Goal: Information Seeking & Learning: Learn about a topic

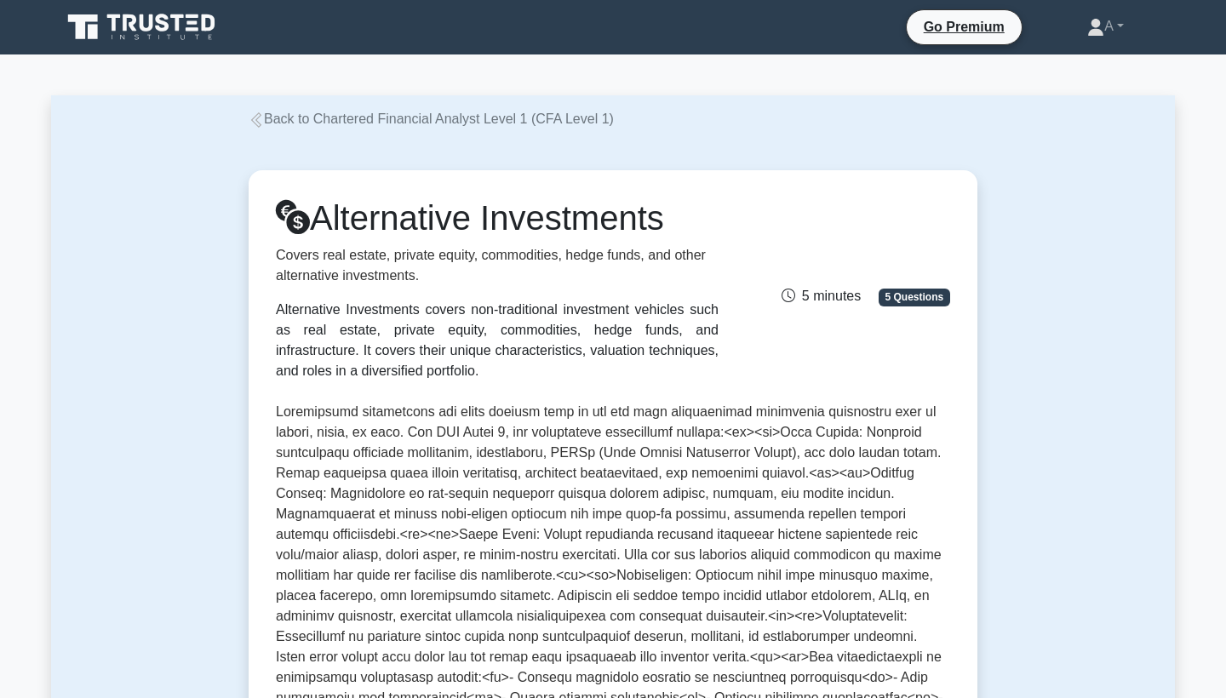
scroll to position [513, 0]
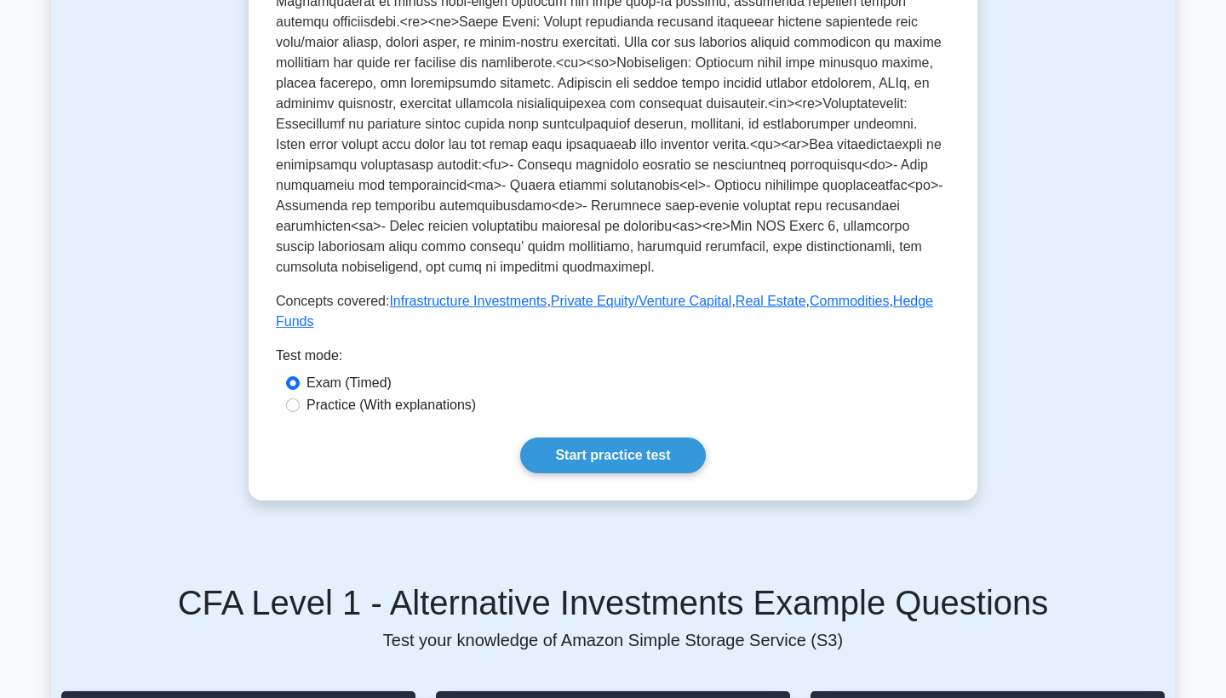
click at [665, 449] on link "Start practice test" at bounding box center [612, 456] width 185 height 36
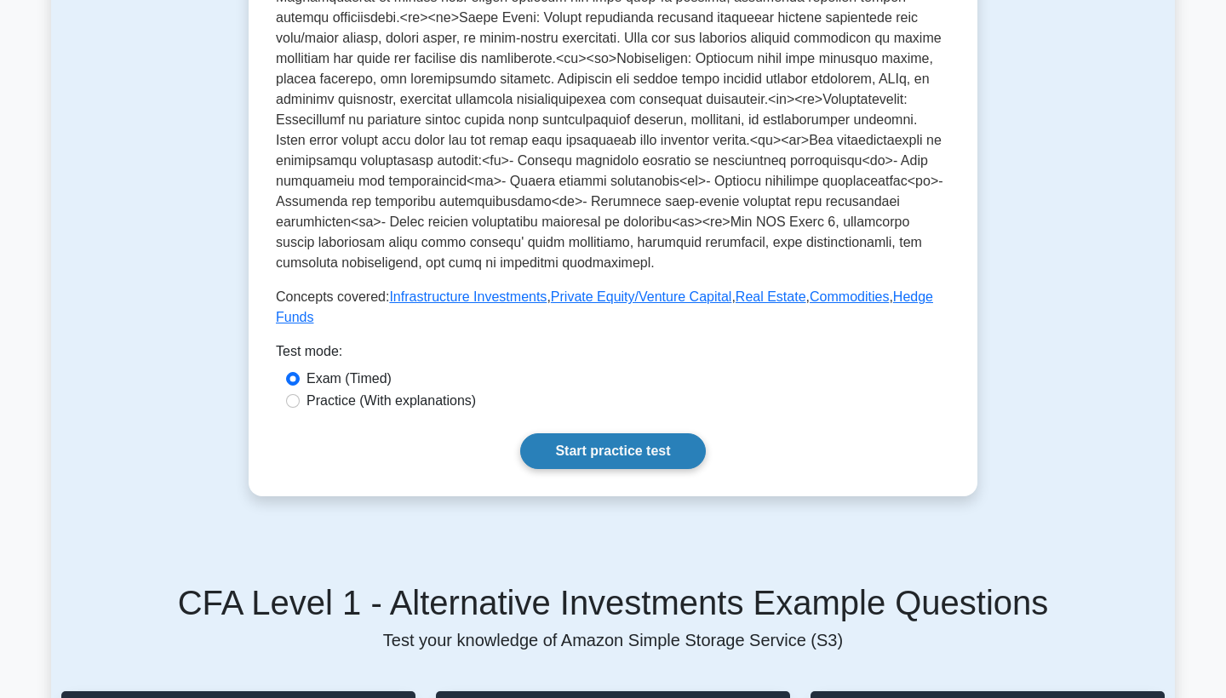
click at [608, 436] on link "Start practice test" at bounding box center [612, 451] width 185 height 36
click at [615, 436] on link "Start practice test" at bounding box center [612, 451] width 185 height 36
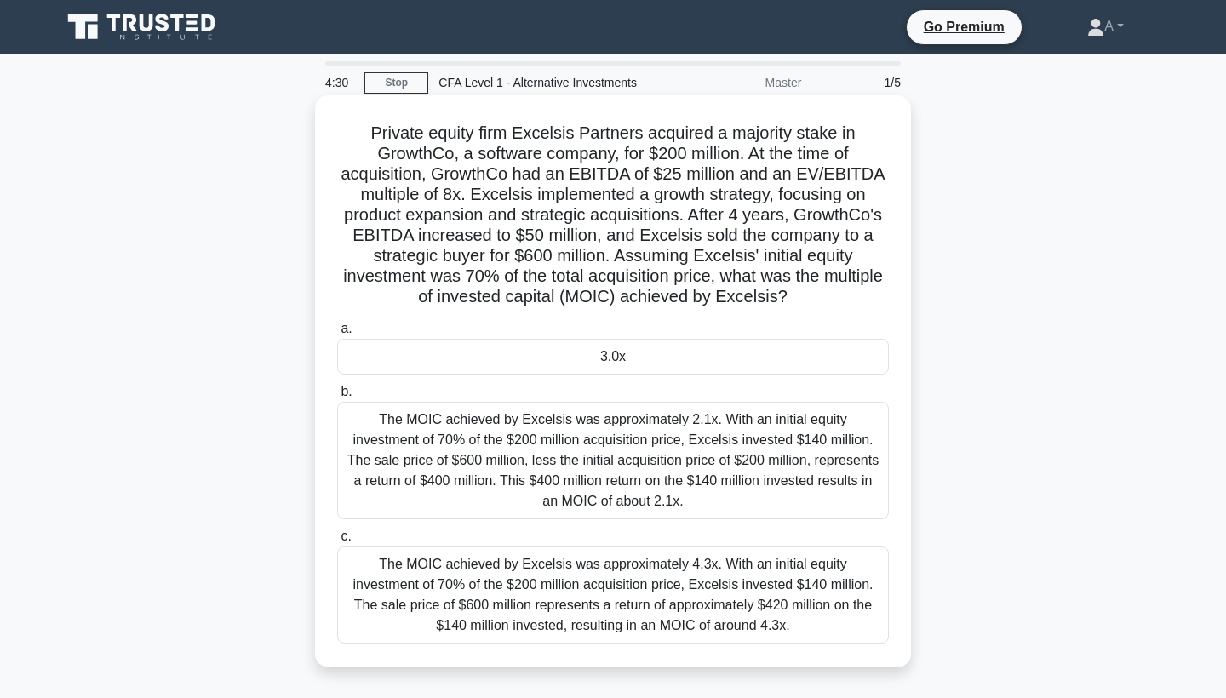
click at [605, 490] on div "The MOIC achieved by Excelsis was approximately 2.1x. With an initial equity in…" at bounding box center [613, 461] width 552 height 118
click at [337, 398] on input "b. The MOIC achieved by Excelsis was approximately 2.1x. With an initial equity…" at bounding box center [337, 392] width 0 height 11
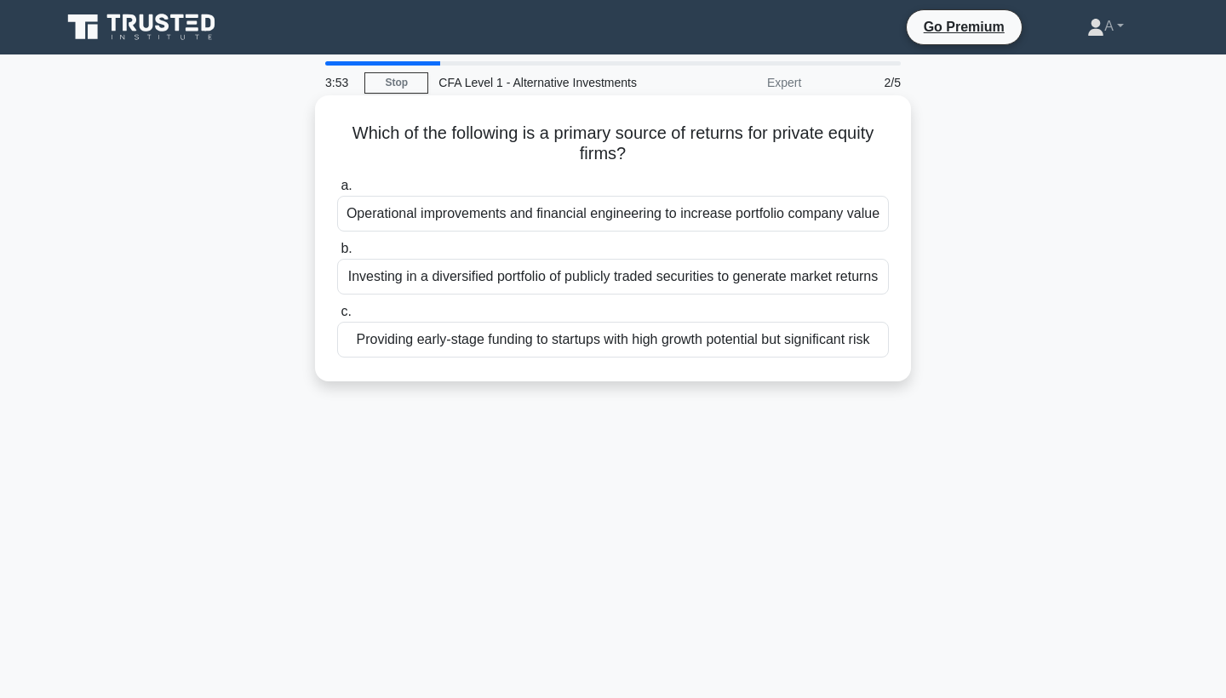
click at [630, 215] on div "Operational improvements and financial engineering to increase portfolio compan…" at bounding box center [613, 214] width 552 height 36
click at [337, 192] on input "a. Operational improvements and financial engineering to increase portfolio com…" at bounding box center [337, 186] width 0 height 11
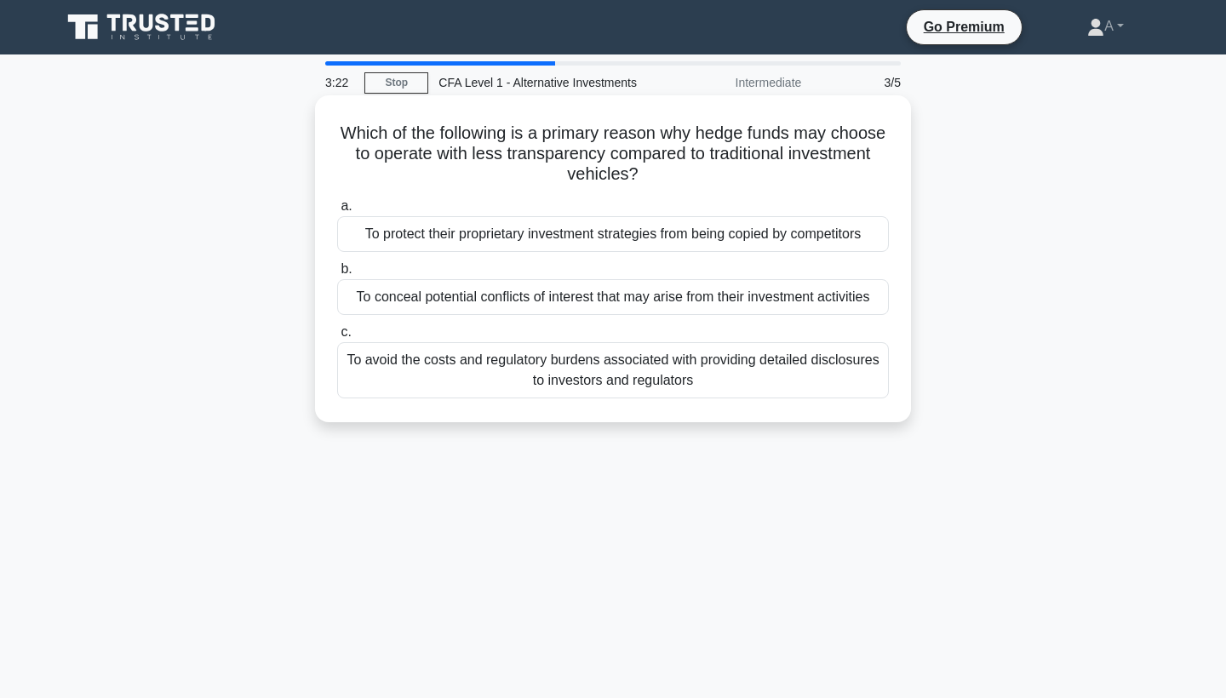
click at [630, 224] on div "To protect their proprietary investment strategies from being copied by competi…" at bounding box center [613, 234] width 552 height 36
click at [337, 212] on input "a. To protect their proprietary investment strategies from being copied by comp…" at bounding box center [337, 206] width 0 height 11
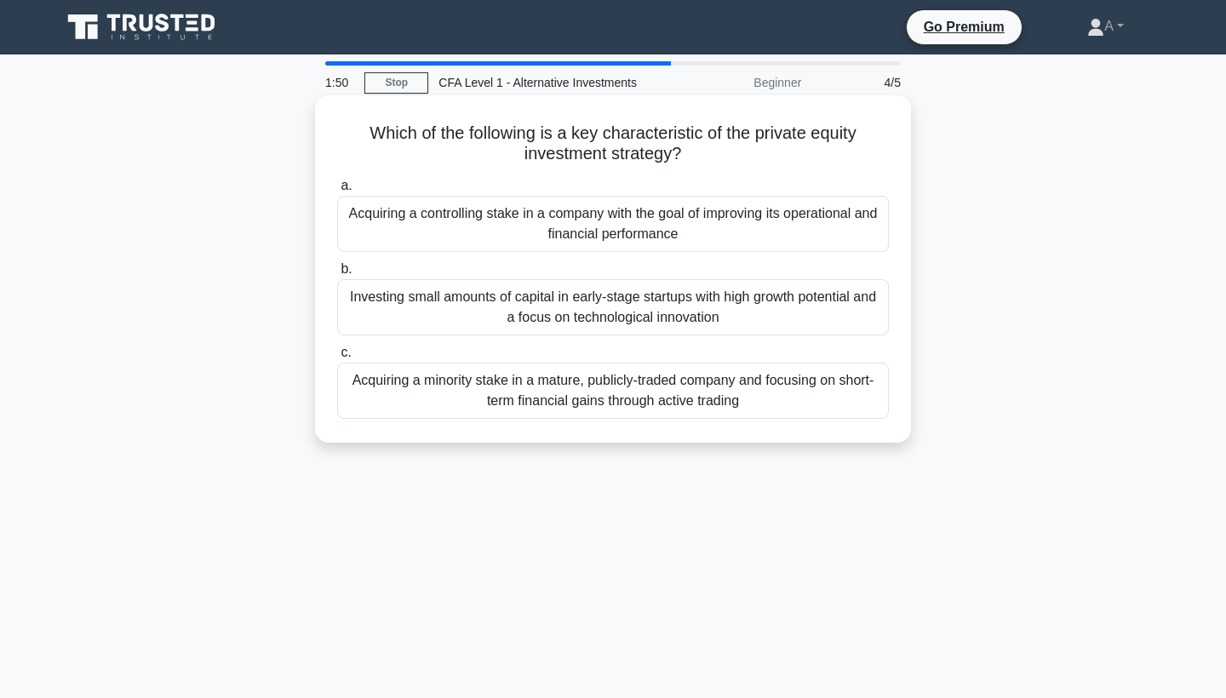
click at [630, 224] on div "Acquiring a controlling stake in a company with the goal of improving its opera…" at bounding box center [613, 224] width 552 height 56
click at [337, 192] on input "a. Acquiring a controlling stake in a company with the goal of improving its op…" at bounding box center [337, 186] width 0 height 11
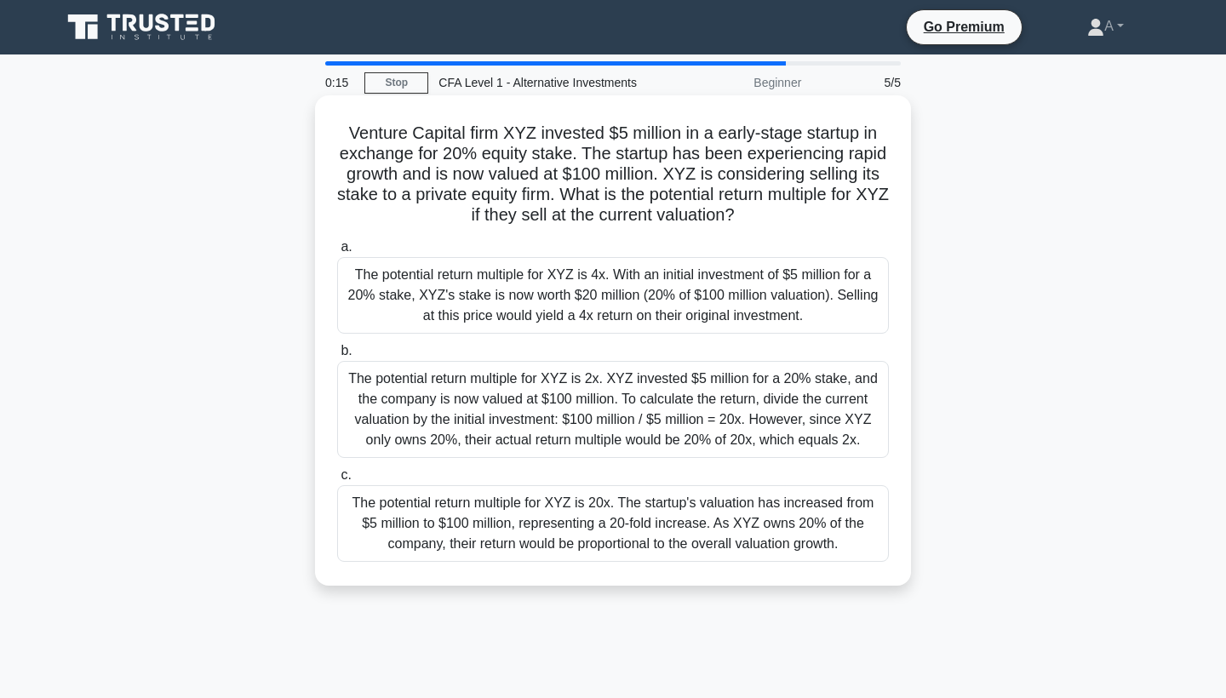
click at [526, 507] on div "The potential return multiple for XYZ is 20x. The startup's valuation has incre…" at bounding box center [613, 523] width 552 height 77
click at [337, 481] on input "c. The potential return multiple for XYZ is 20x. The startup's valuation has in…" at bounding box center [337, 475] width 0 height 11
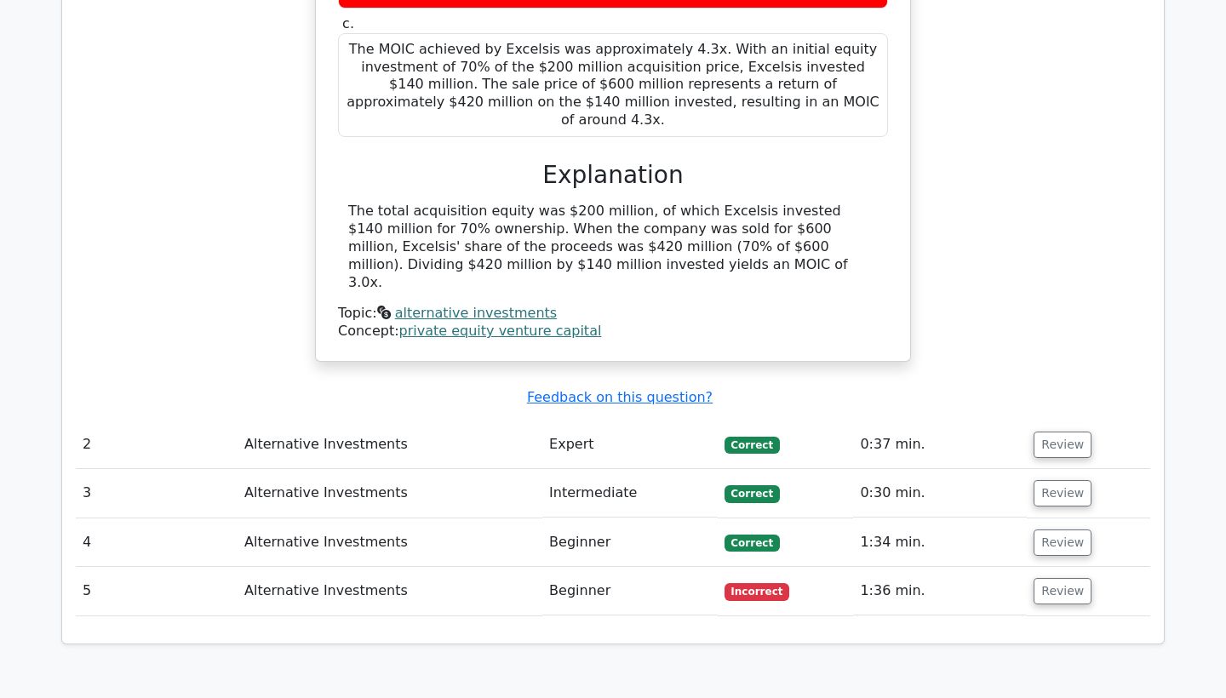
scroll to position [1739, 0]
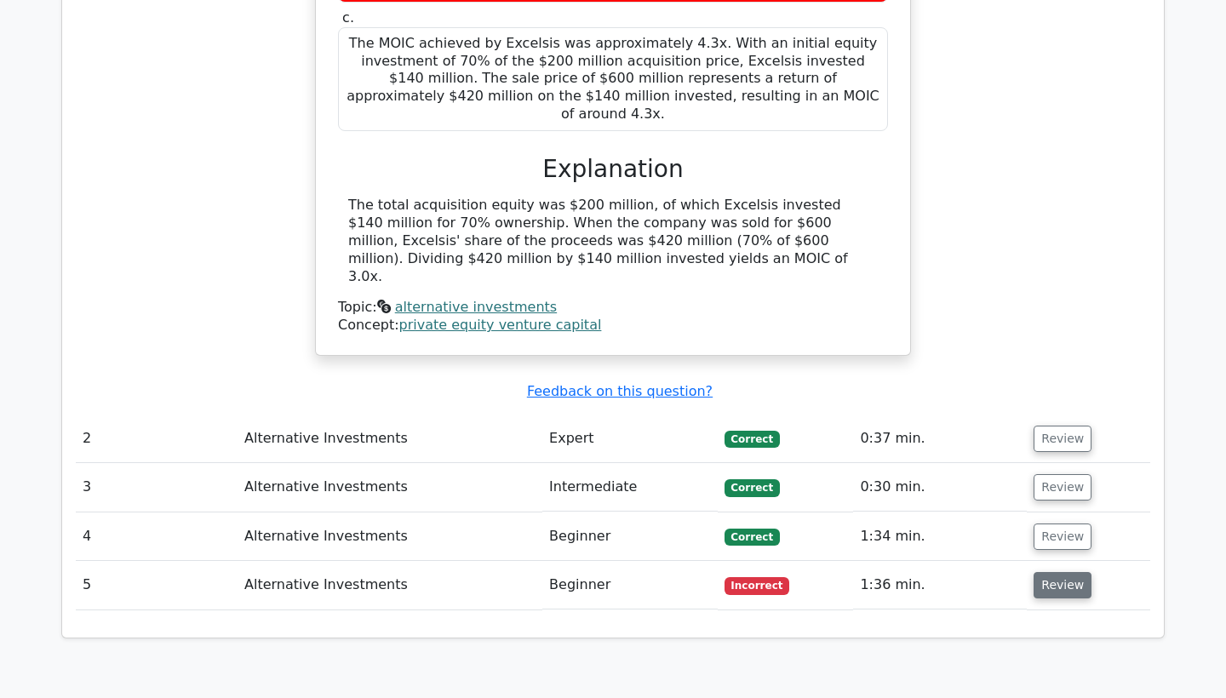
click at [1051, 572] on button "Review" at bounding box center [1063, 585] width 58 height 26
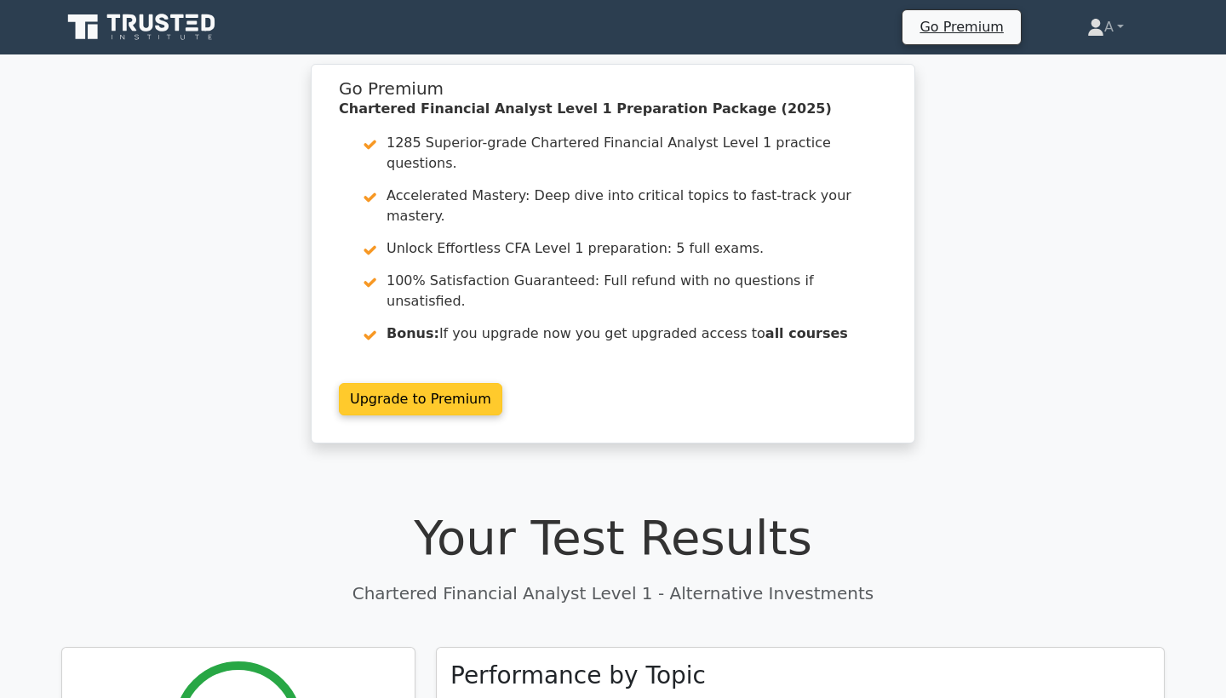
scroll to position [0, 0]
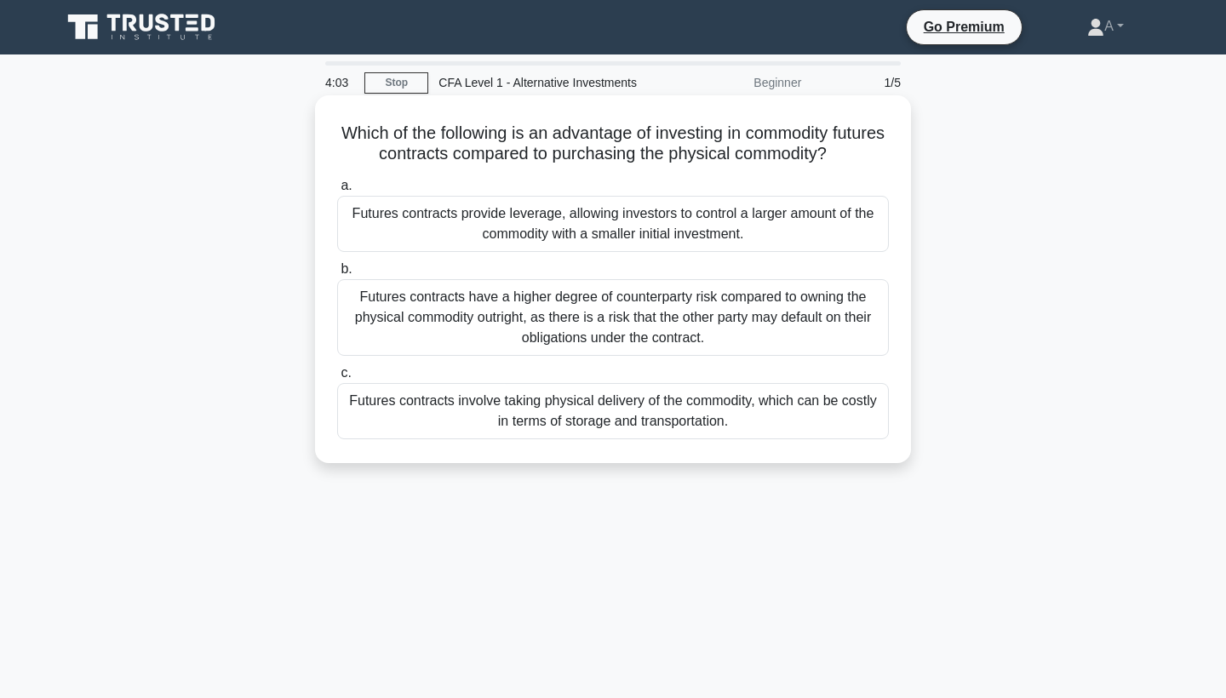
click at [650, 230] on div "Futures contracts provide leverage, allowing investors to control a larger amou…" at bounding box center [613, 224] width 552 height 56
click at [337, 192] on input "a. Futures contracts provide leverage, allowing investors to control a larger a…" at bounding box center [337, 186] width 0 height 11
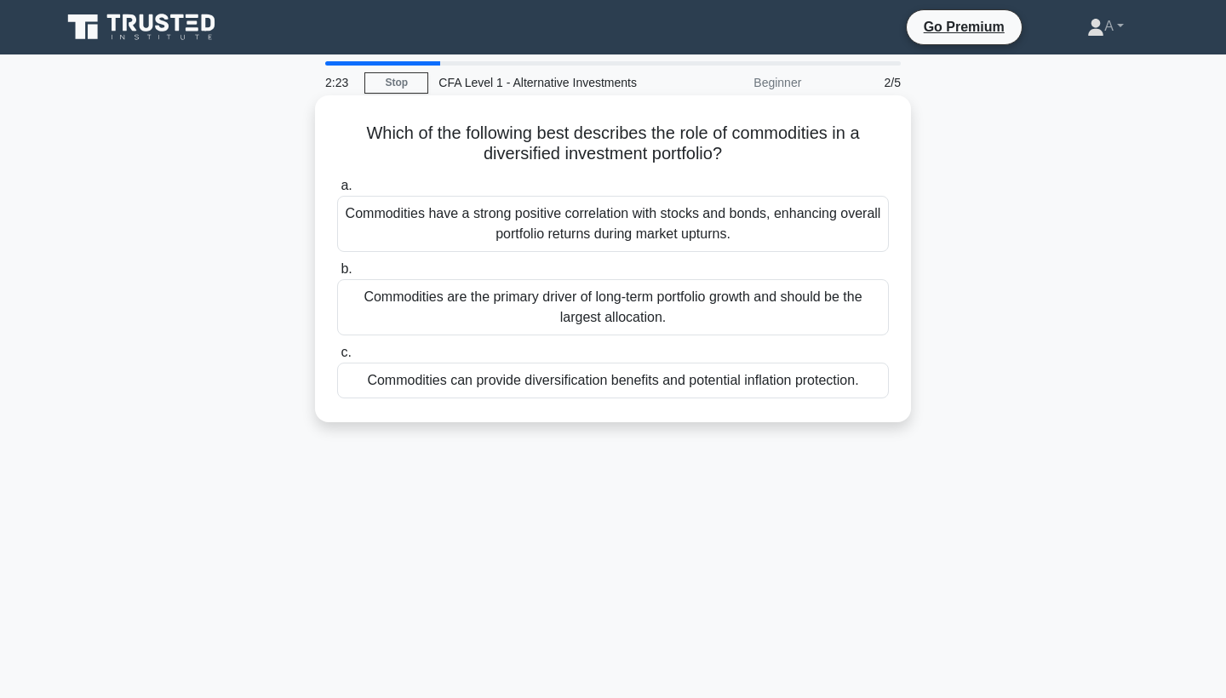
click at [714, 237] on div "Commodities have a strong positive correlation with stocks and bonds, enhancing…" at bounding box center [613, 224] width 552 height 56
click at [337, 192] on input "a. Commodities have a strong positive correlation with stocks and bonds, enhanc…" at bounding box center [337, 186] width 0 height 11
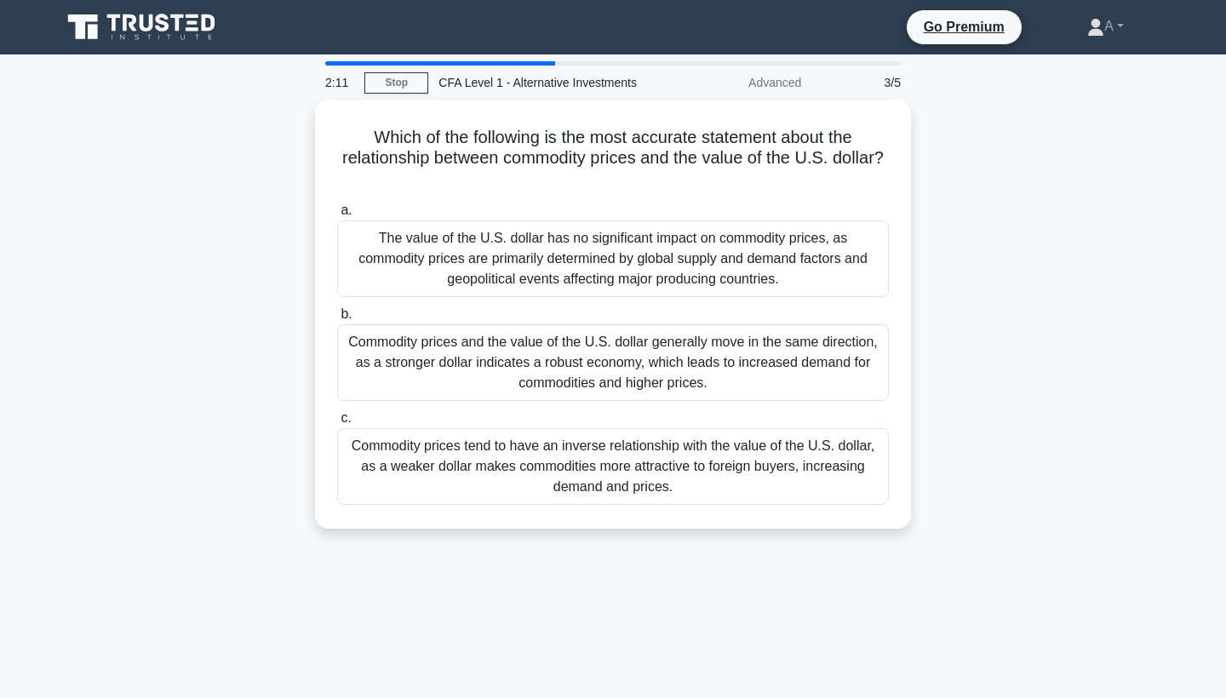
click at [714, 237] on div "The value of the U.S. dollar has no significant impact on commodity prices, as …" at bounding box center [613, 259] width 552 height 77
click at [337, 216] on input "a. The value of the U.S. dollar has no significant impact on commodity prices, …" at bounding box center [337, 210] width 0 height 11
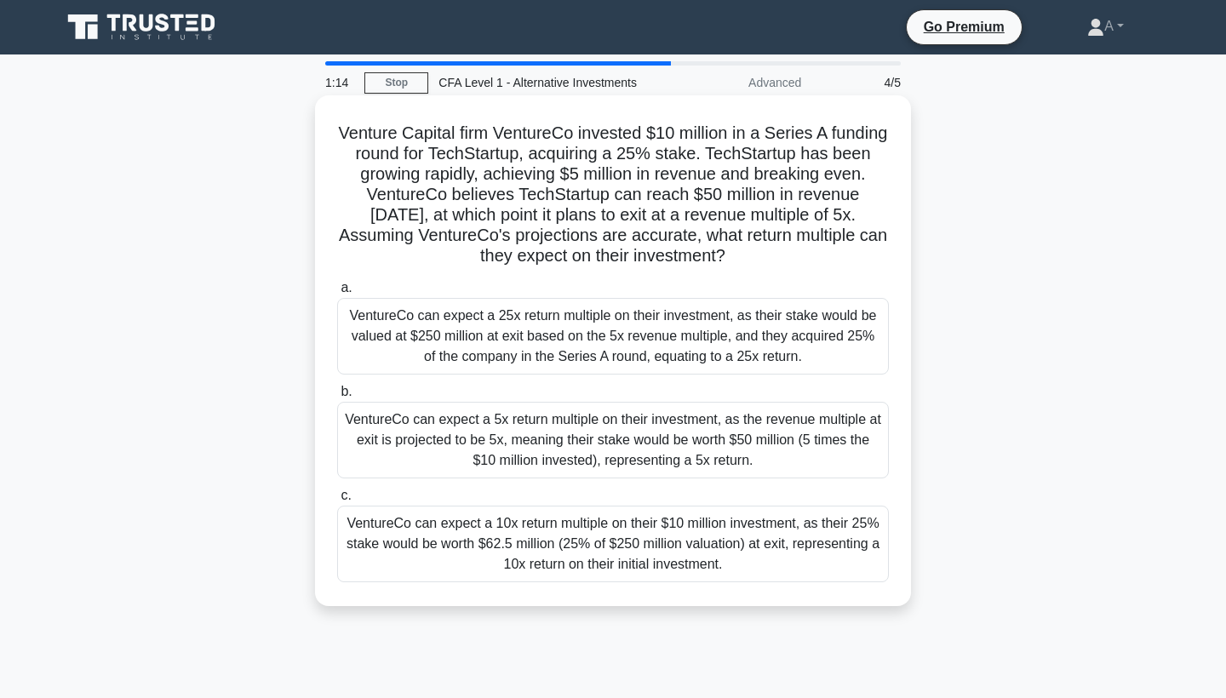
click at [511, 444] on div "VentureCo can expect a 5x return multiple on their investment, as the revenue m…" at bounding box center [613, 440] width 552 height 77
click at [337, 398] on input "b. VentureCo can expect a 5x return multiple on their investment, as the revenu…" at bounding box center [337, 392] width 0 height 11
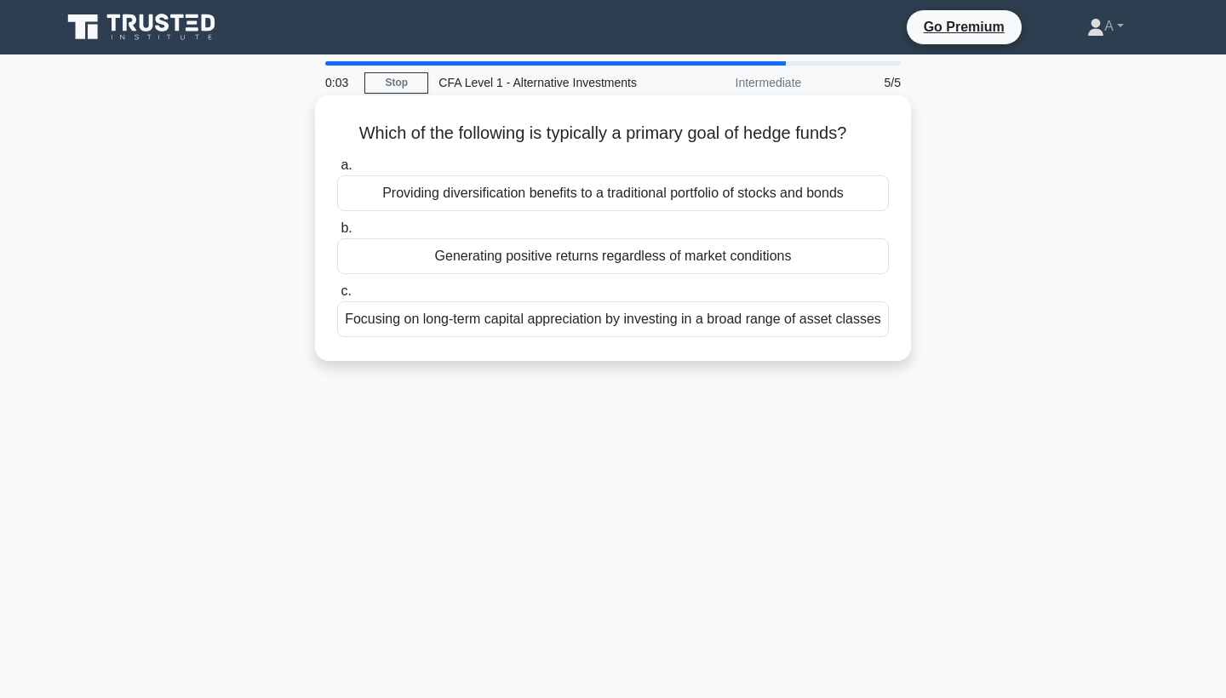
click at [633, 316] on div "Focusing on long-term capital appreciation by investing in a broad range of ass…" at bounding box center [613, 319] width 552 height 36
click at [337, 297] on input "c. Focusing on long-term capital appreciation by investing in a broad range of …" at bounding box center [337, 291] width 0 height 11
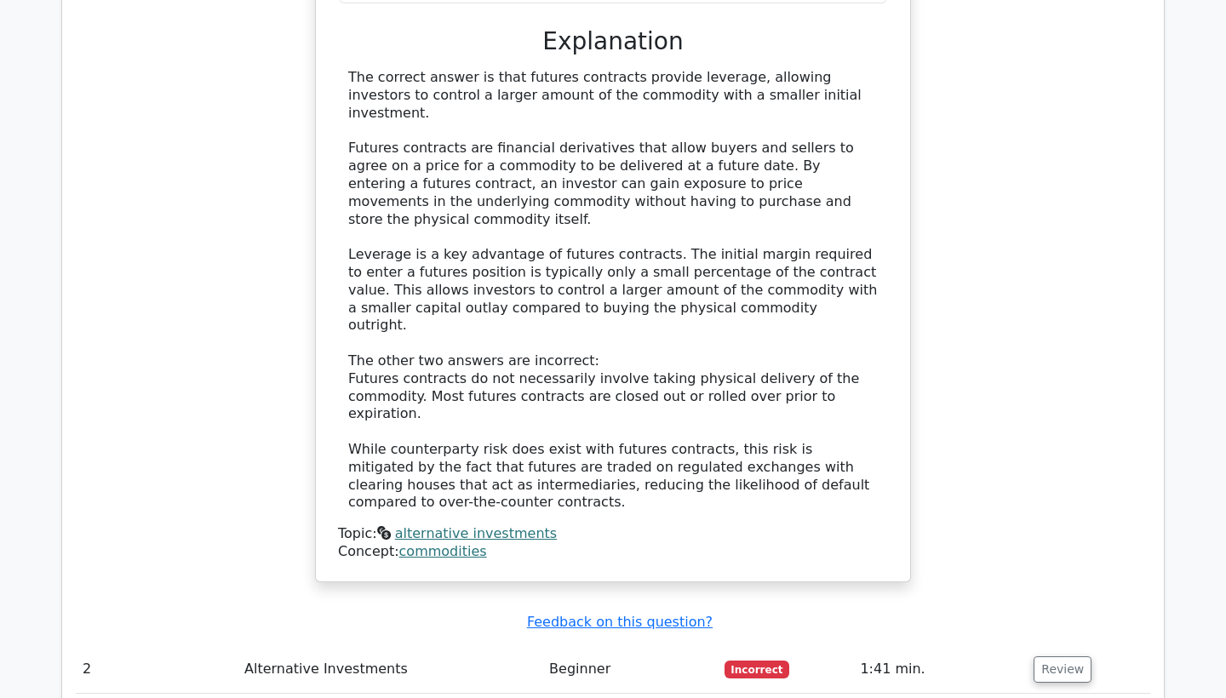
scroll to position [1825, 0]
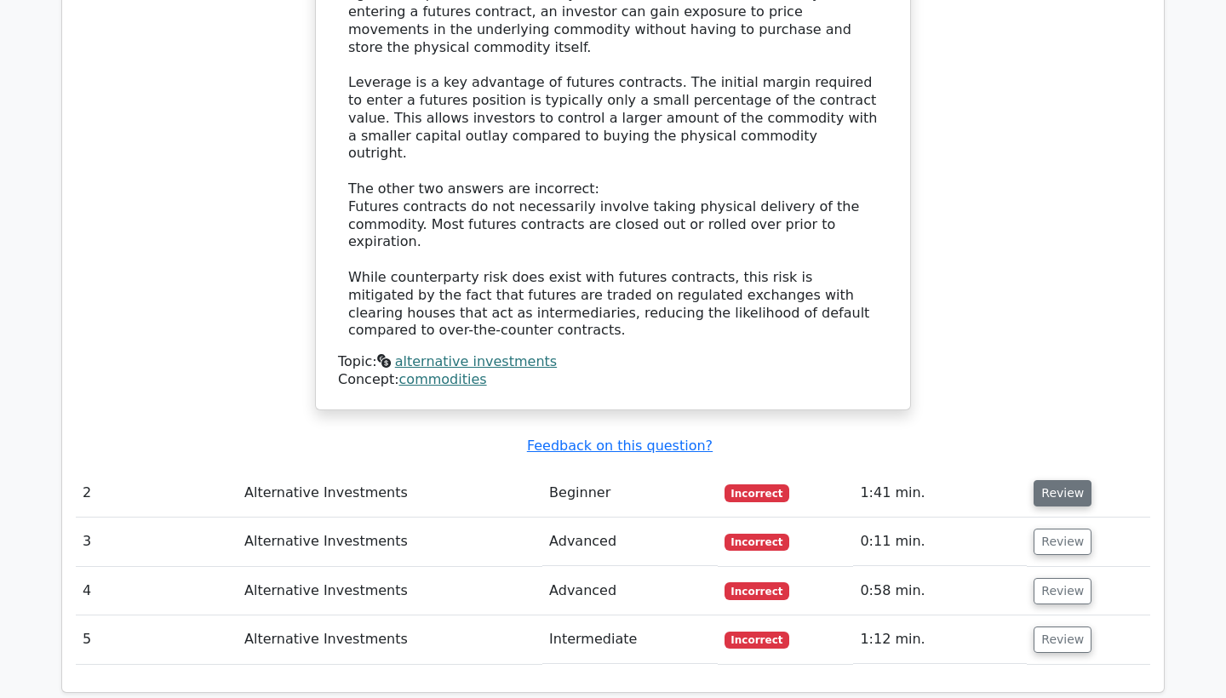
click at [1060, 480] on button "Review" at bounding box center [1063, 493] width 58 height 26
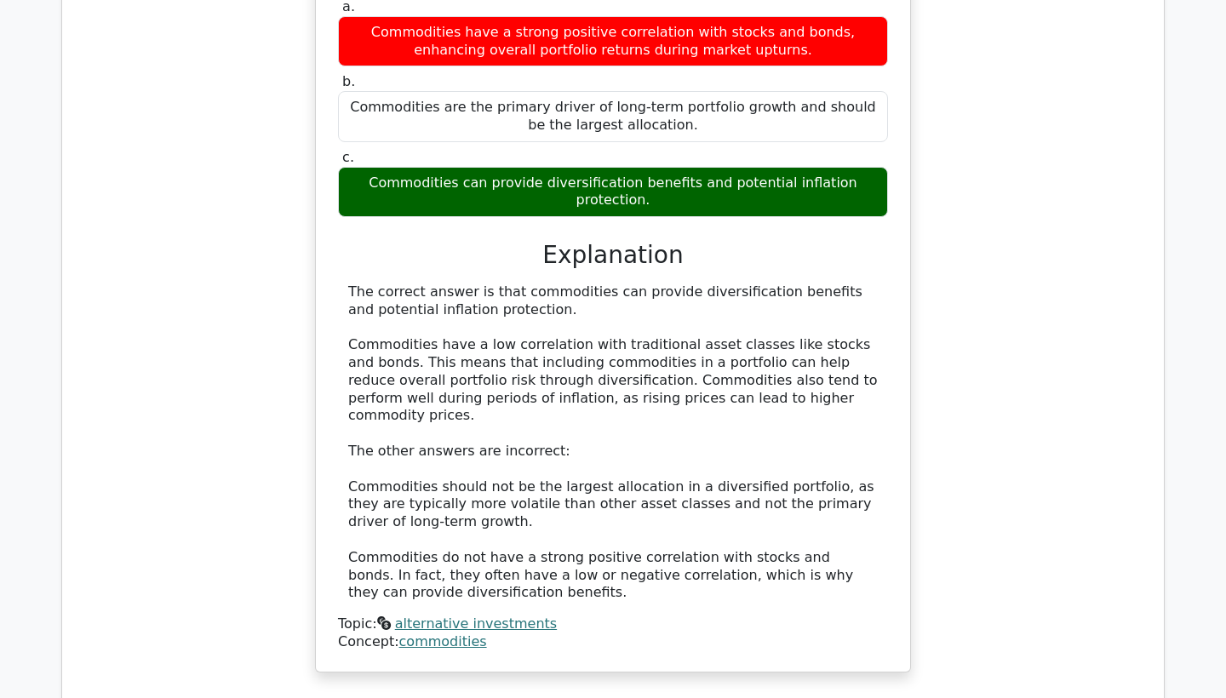
scroll to position [2444, 0]
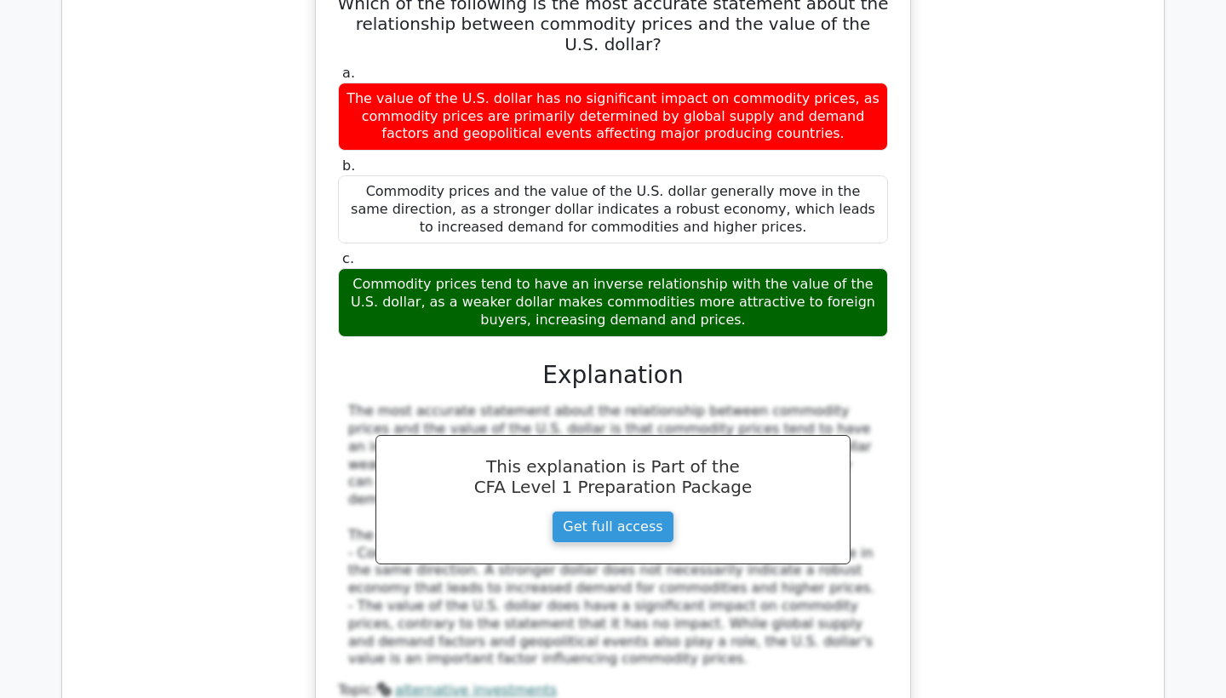
scroll to position [3300, 0]
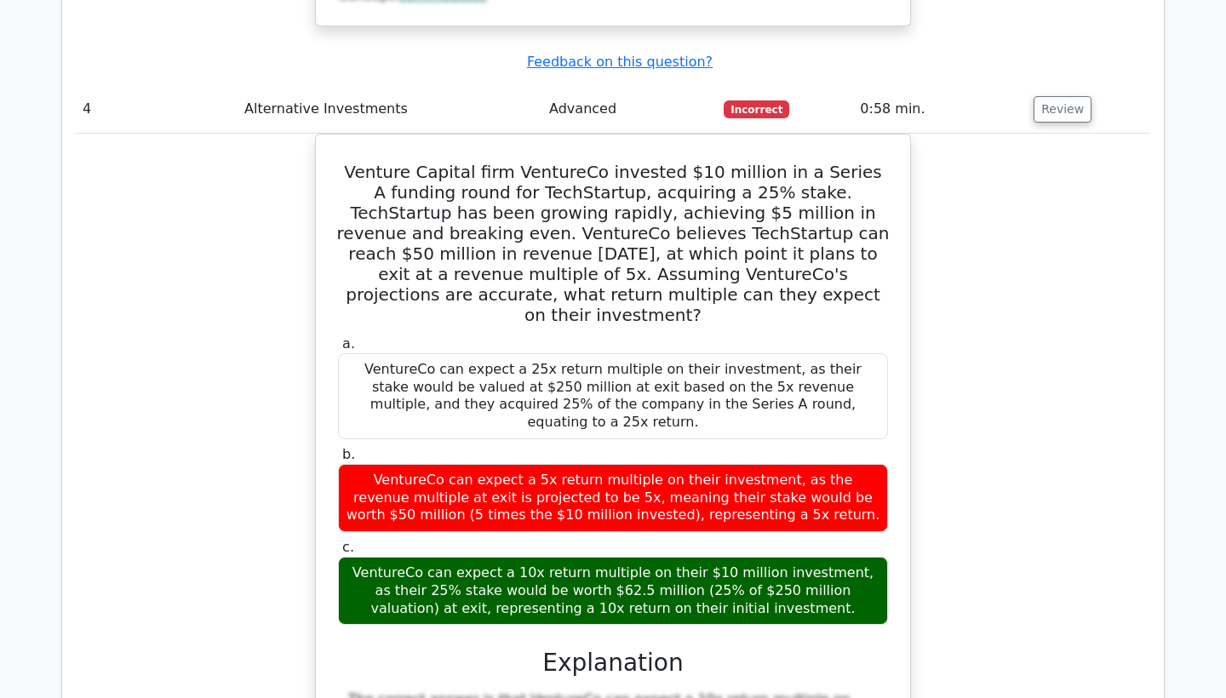
scroll to position [4447, 0]
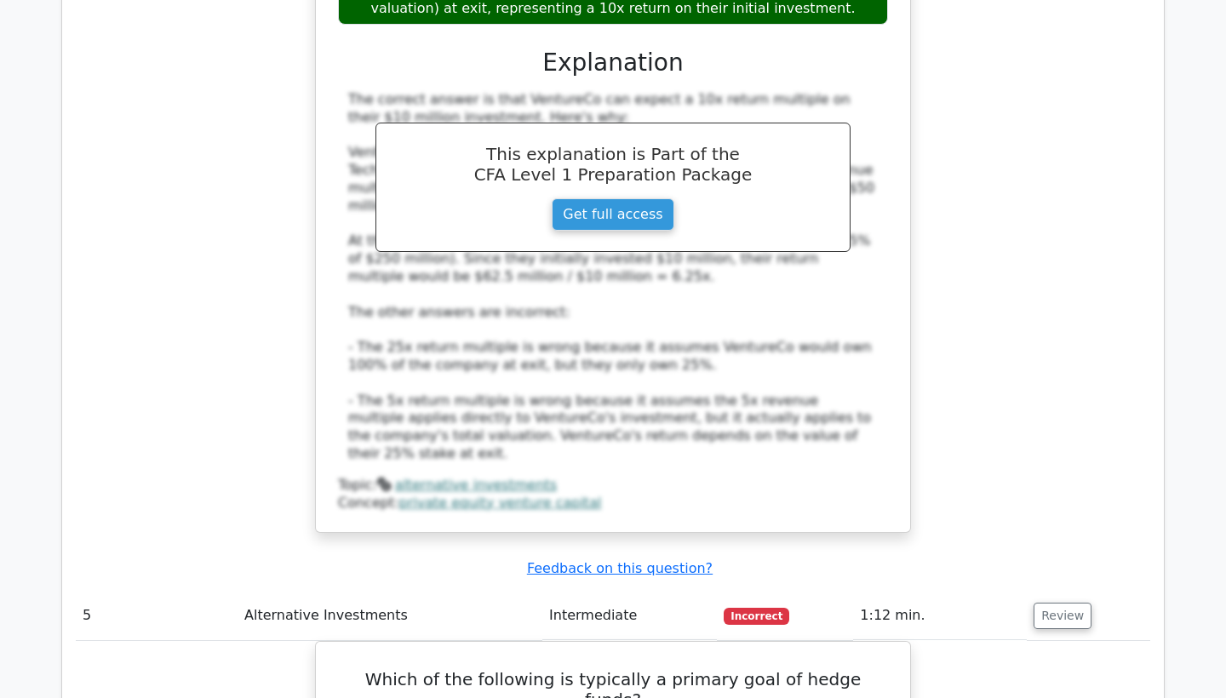
scroll to position [4553, 0]
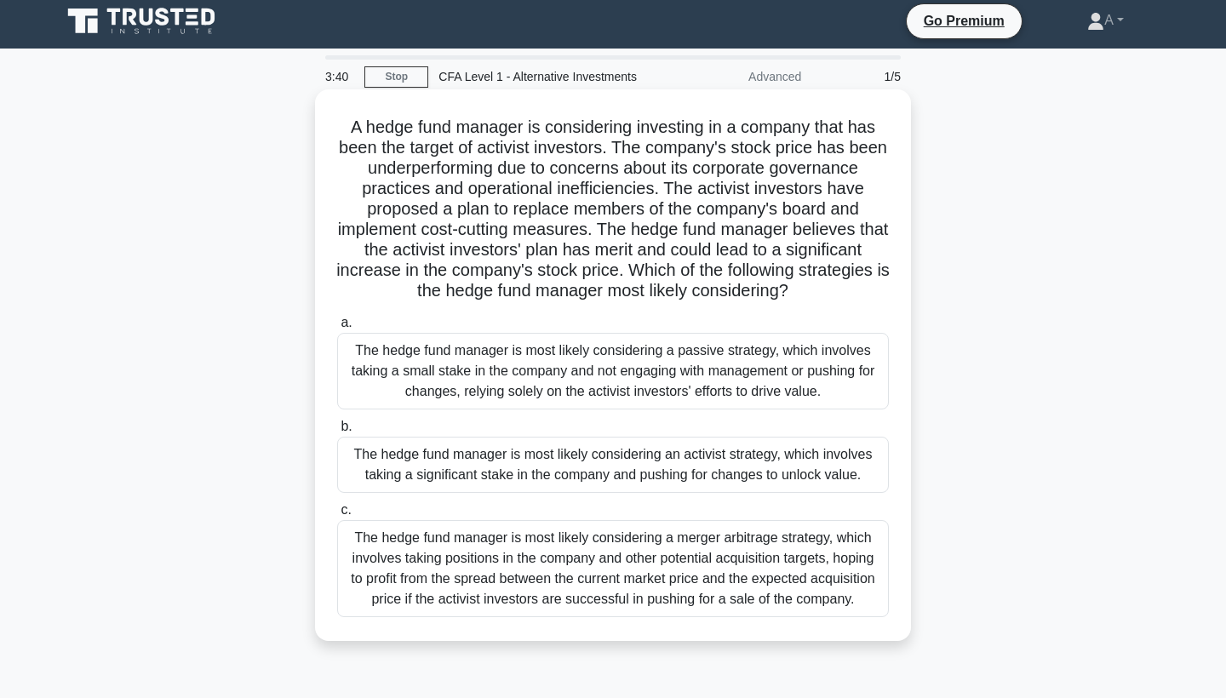
scroll to position [5, 0]
click at [662, 419] on label "b. The hedge fund manager is most likely considering an activist strategy, whic…" at bounding box center [613, 455] width 552 height 77
click at [337, 422] on input "b. The hedge fund manager is most likely considering an activist strategy, whic…" at bounding box center [337, 427] width 0 height 11
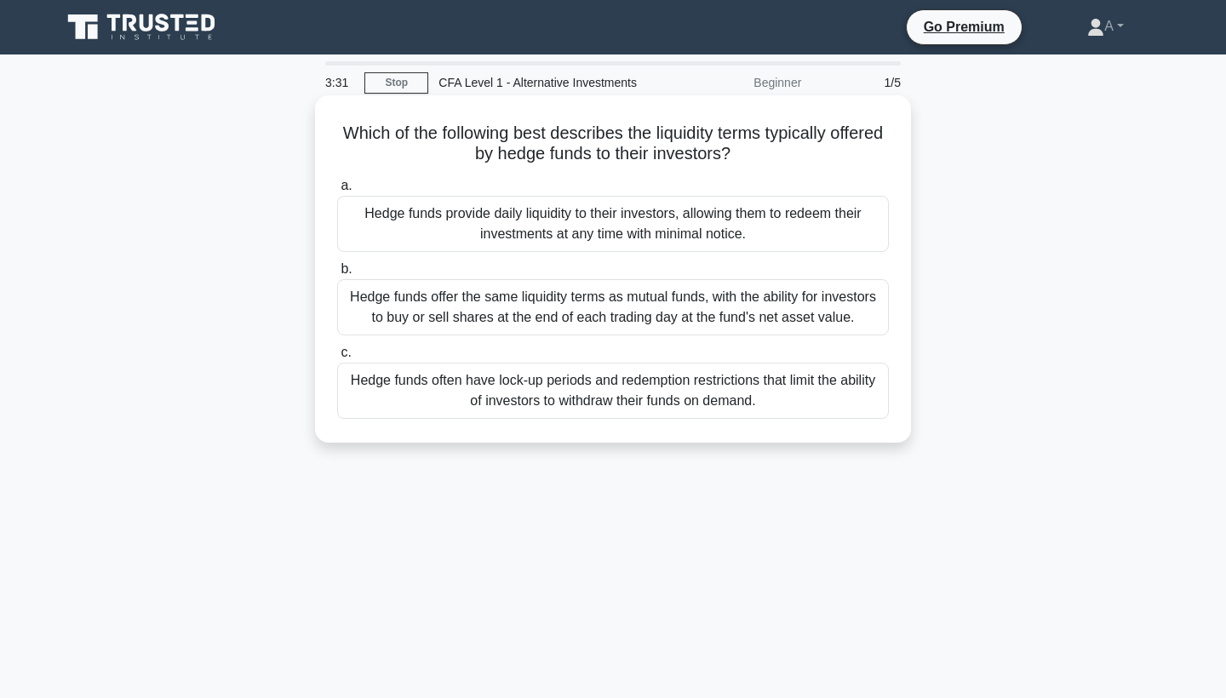
scroll to position [0, 0]
click at [641, 379] on div "Hedge funds often have lock-up periods and redemption restrictions that limit t…" at bounding box center [613, 391] width 552 height 56
click at [337, 358] on input "c. Hedge funds often have lock-up periods and redemption restrictions that limi…" at bounding box center [337, 352] width 0 height 11
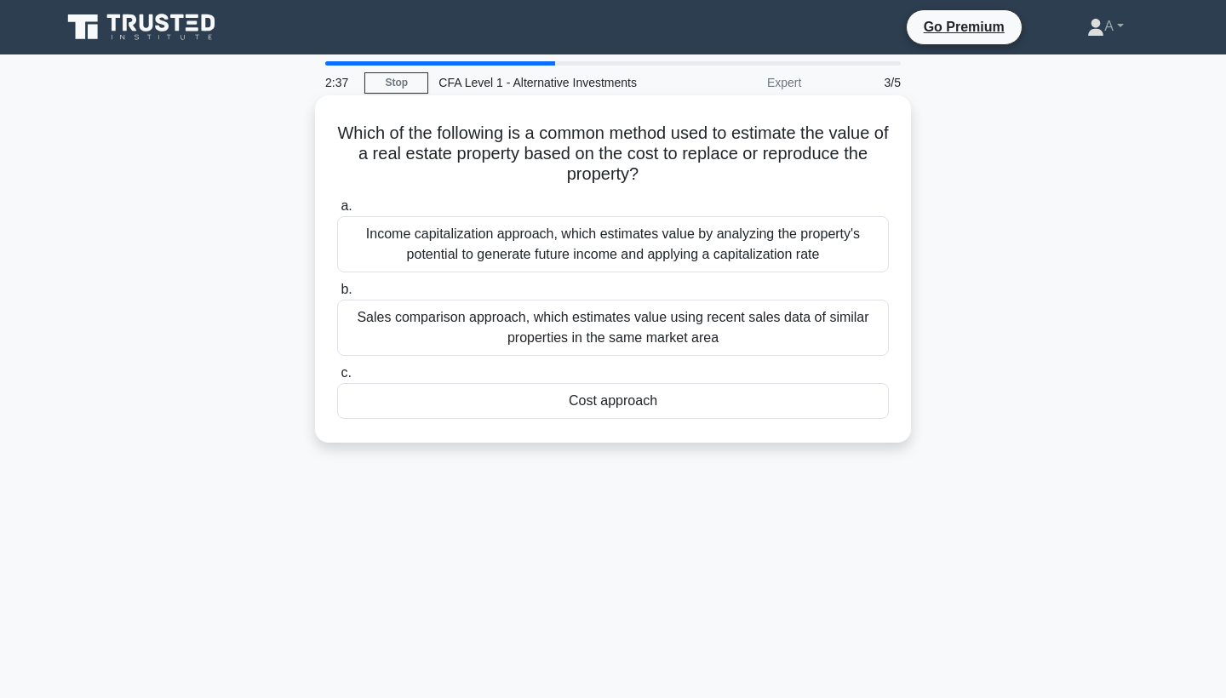
click at [634, 398] on div "Cost approach" at bounding box center [613, 401] width 552 height 36
click at [337, 379] on input "c. Cost approach" at bounding box center [337, 373] width 0 height 11
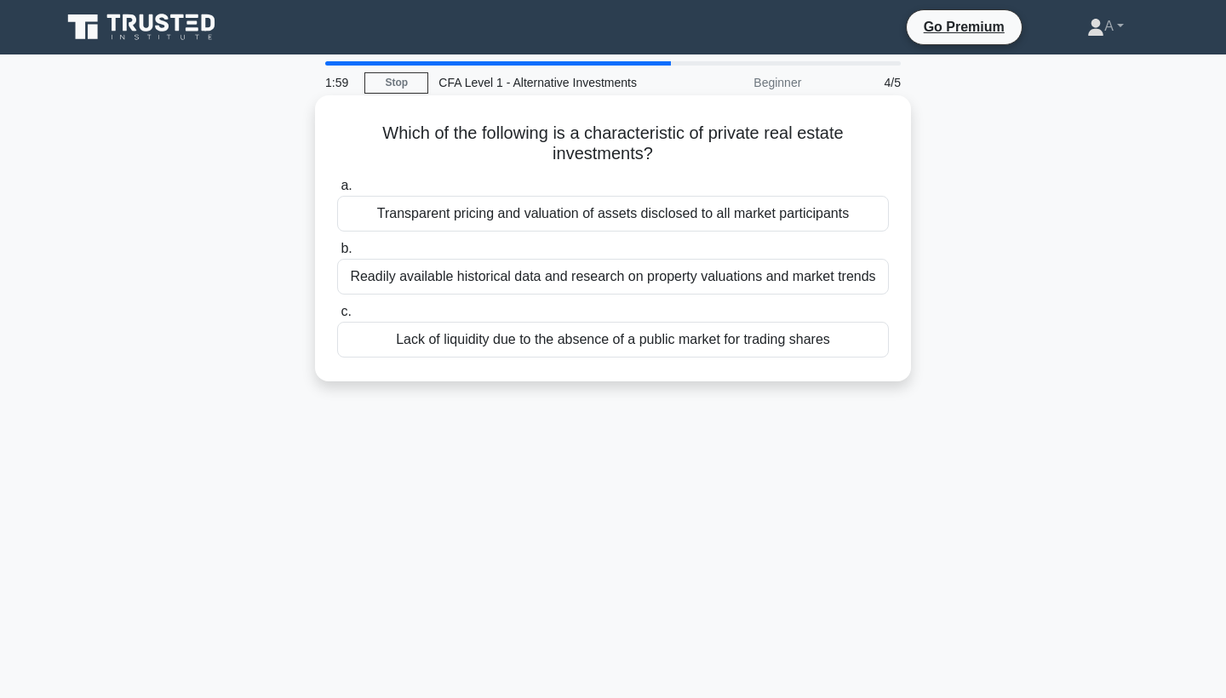
click at [581, 281] on div "Readily available historical data and research on property valuations and marke…" at bounding box center [613, 277] width 552 height 36
click at [337, 255] on input "b. Readily available historical data and research on property valuations and ma…" at bounding box center [337, 249] width 0 height 11
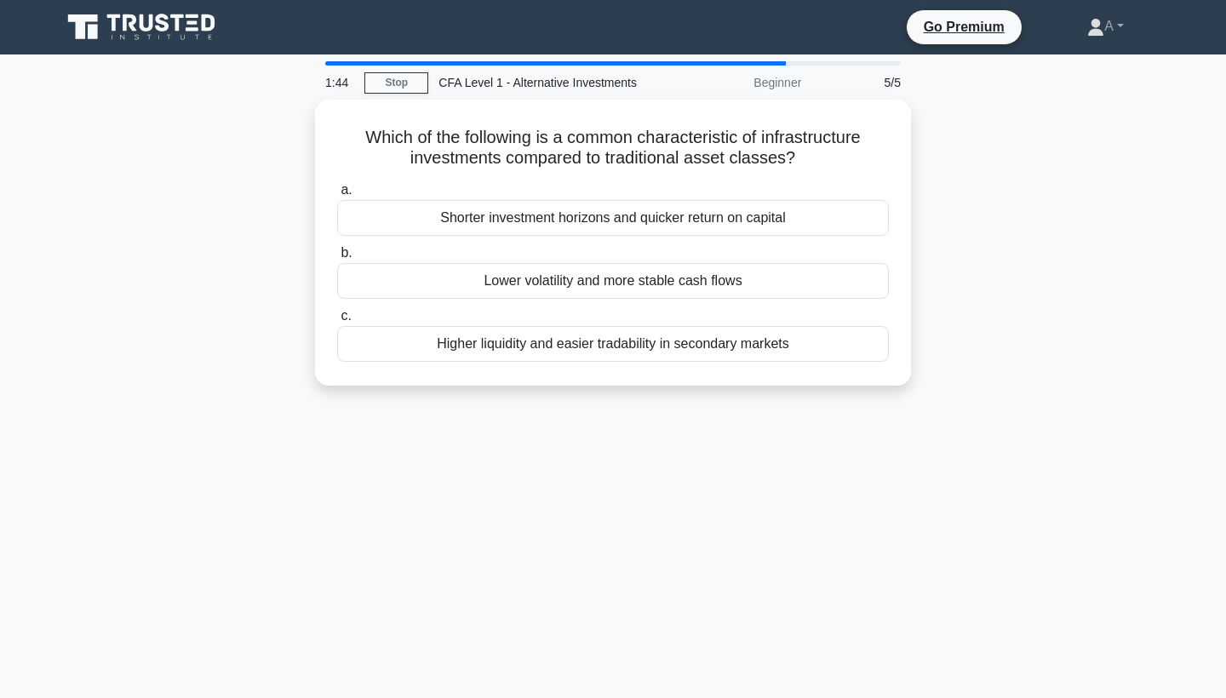
click at [581, 281] on div "Lower volatility and more stable cash flows" at bounding box center [613, 281] width 552 height 36
click at [337, 259] on input "b. Lower volatility and more stable cash flows" at bounding box center [337, 253] width 0 height 11
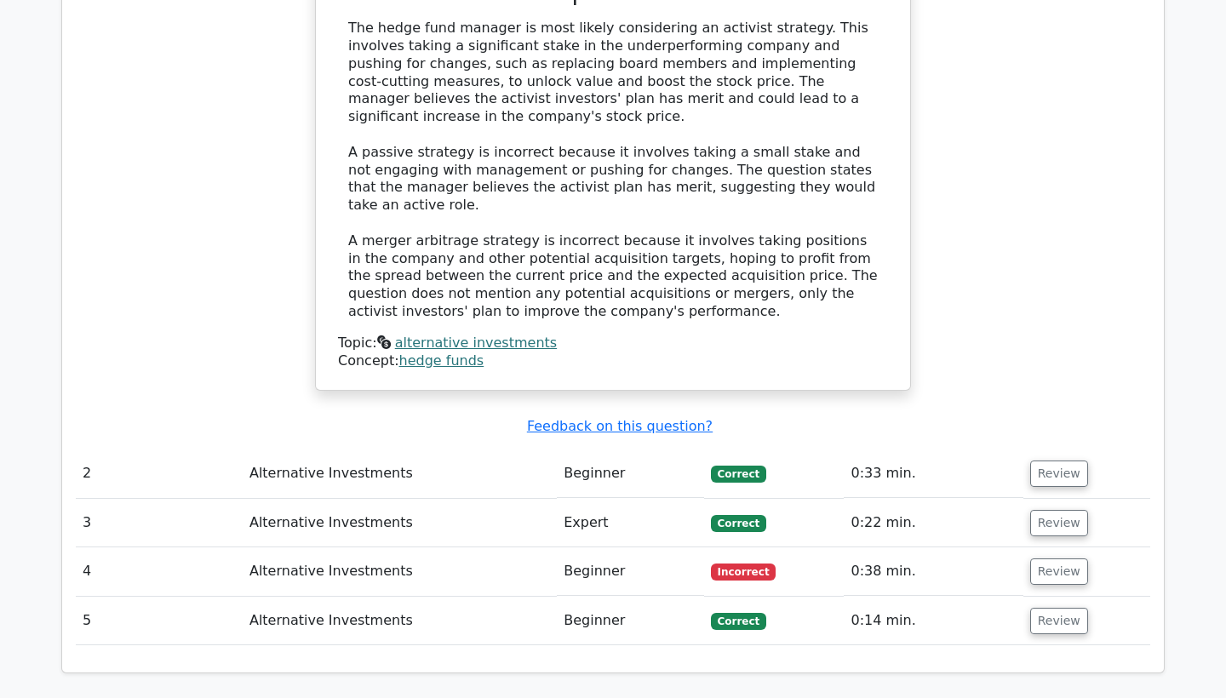
scroll to position [1952, 0]
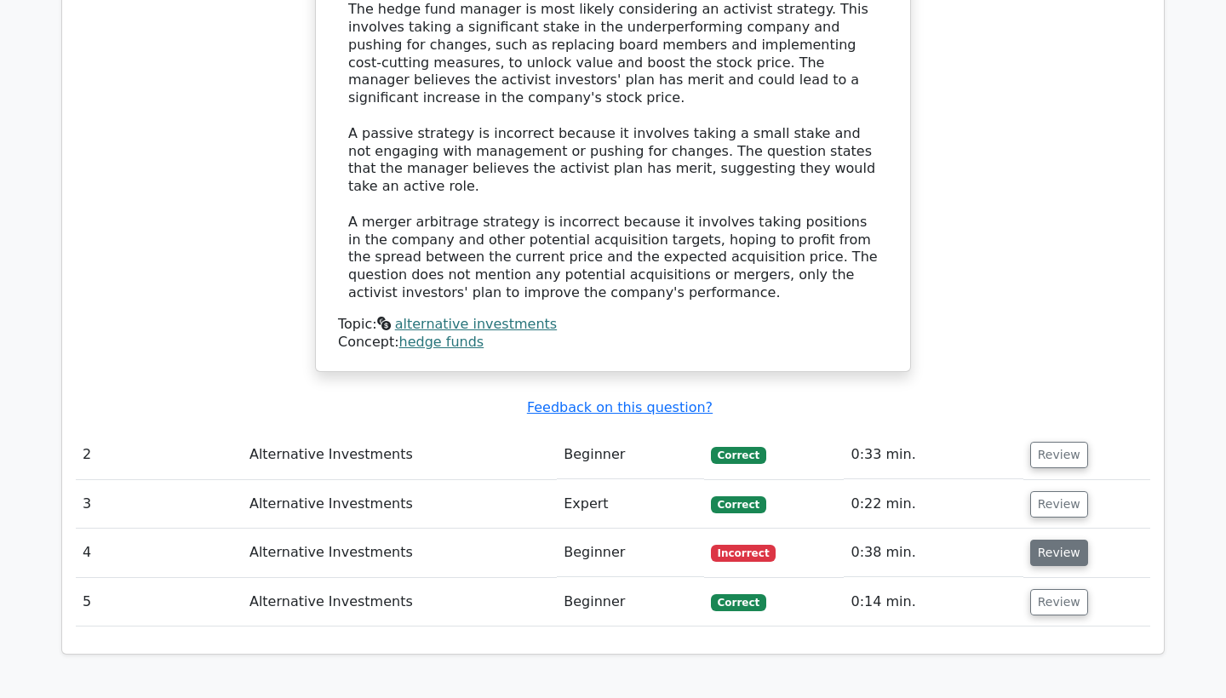
click at [1040, 540] on button "Review" at bounding box center [1059, 553] width 58 height 26
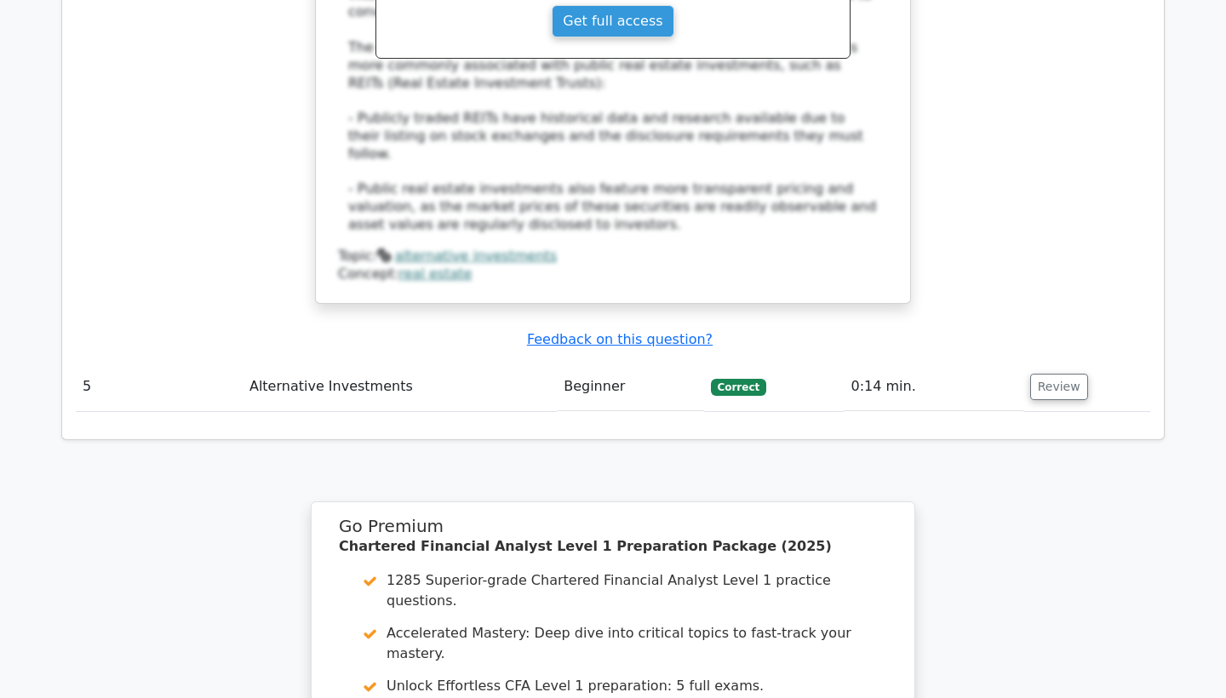
scroll to position [2988, 0]
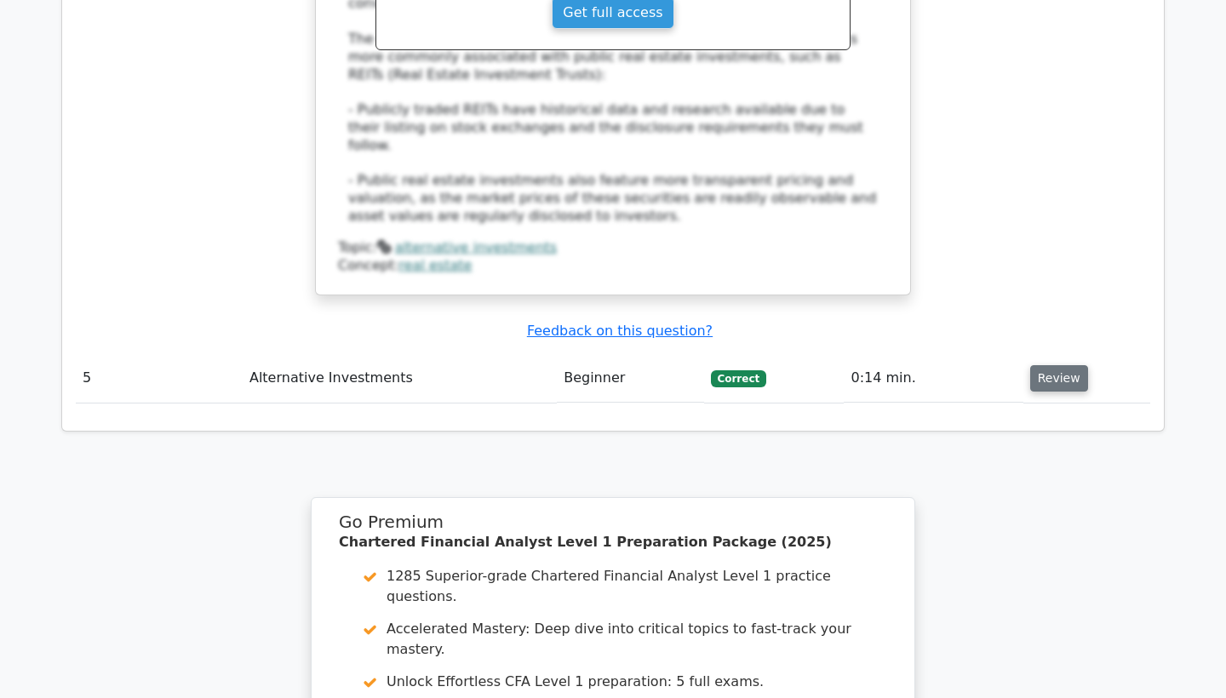
click at [1033, 365] on button "Review" at bounding box center [1059, 378] width 58 height 26
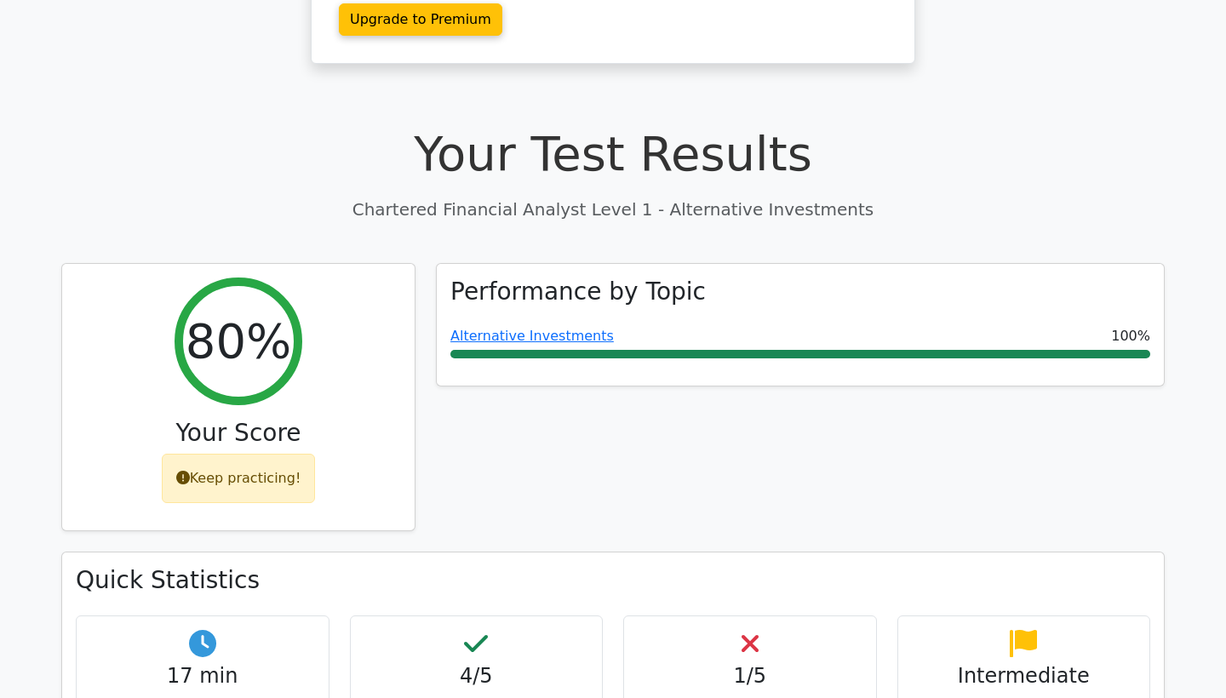
scroll to position [467, 0]
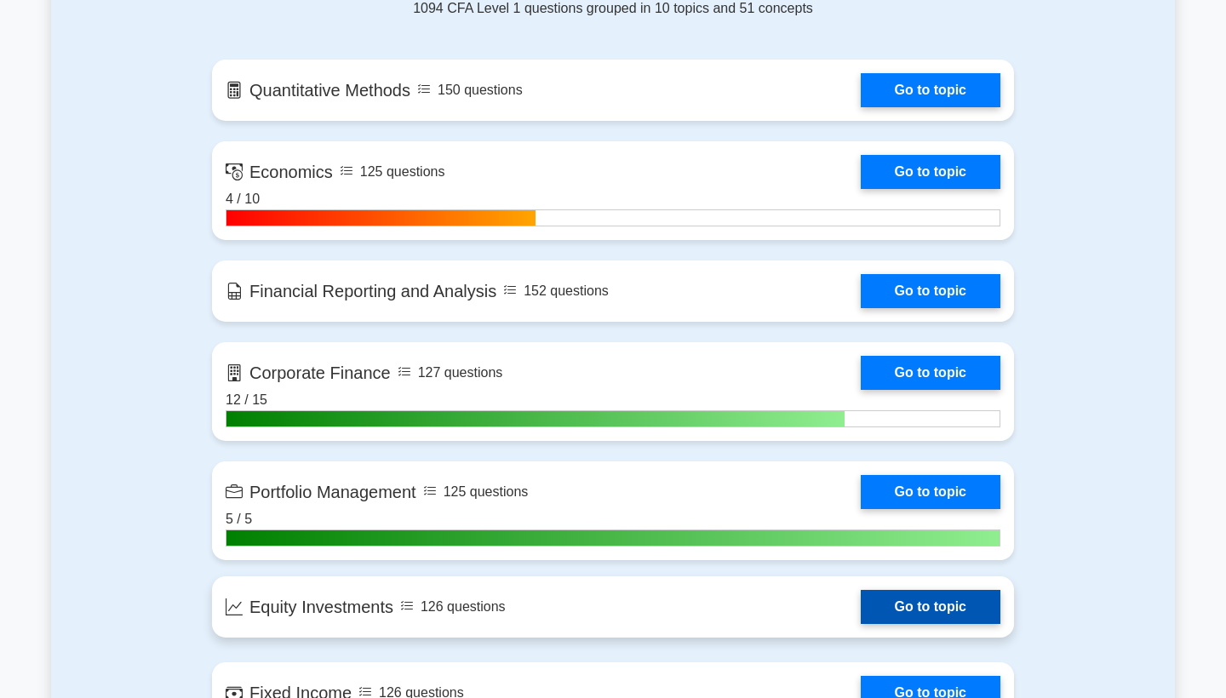
scroll to position [1110, 0]
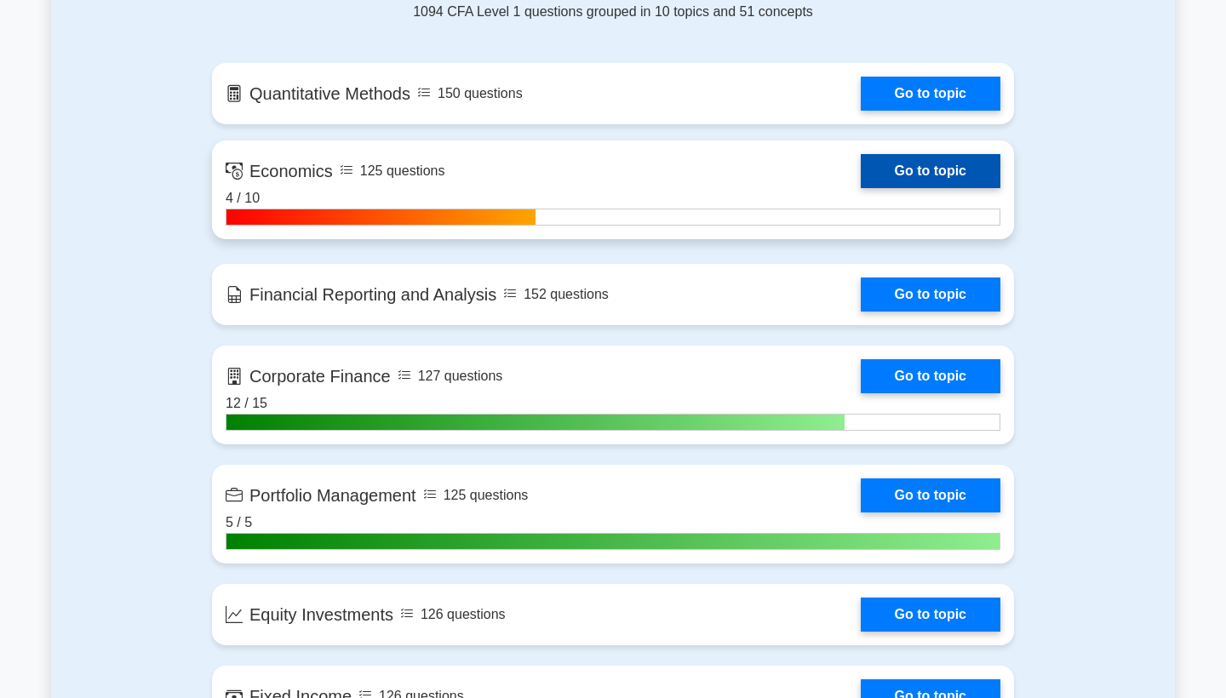
click at [897, 162] on link "Go to topic" at bounding box center [931, 171] width 140 height 34
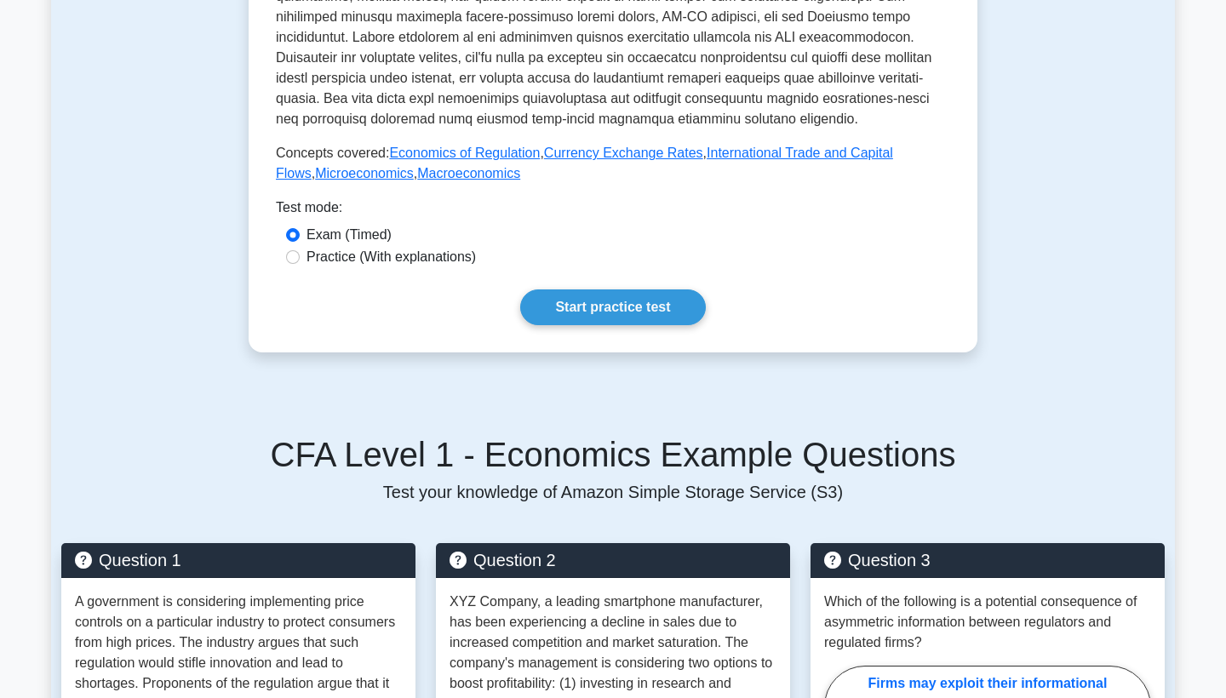
scroll to position [596, 0]
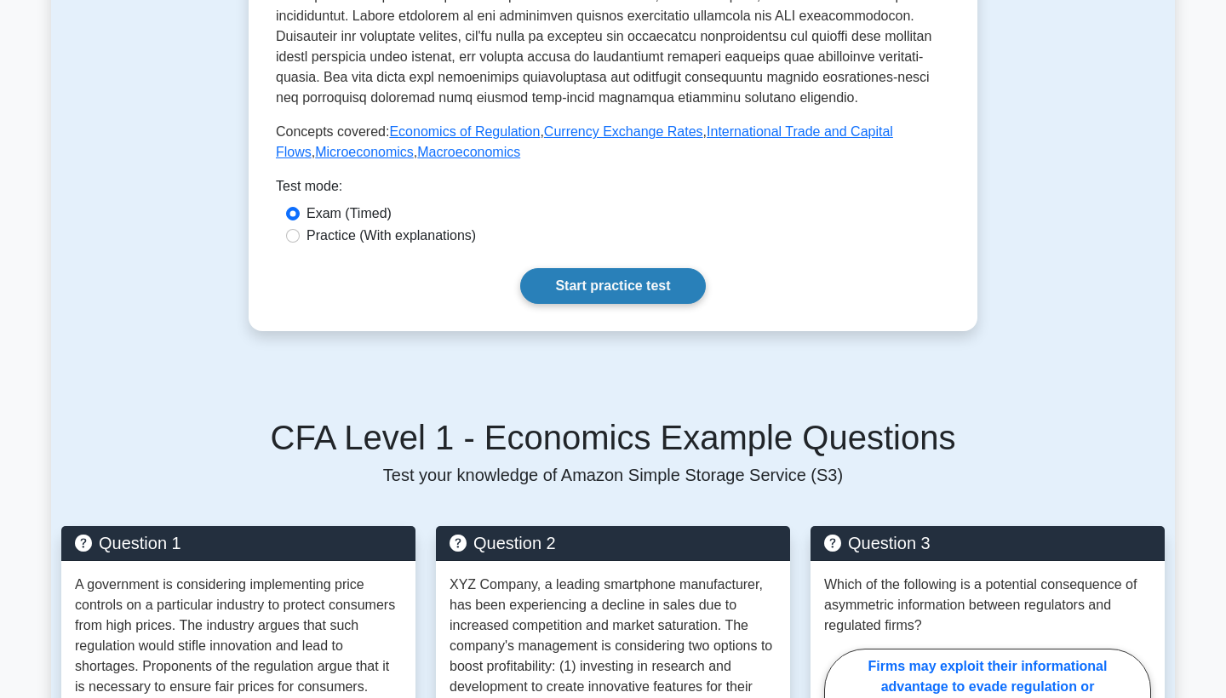
click at [616, 293] on link "Start practice test" at bounding box center [612, 286] width 185 height 36
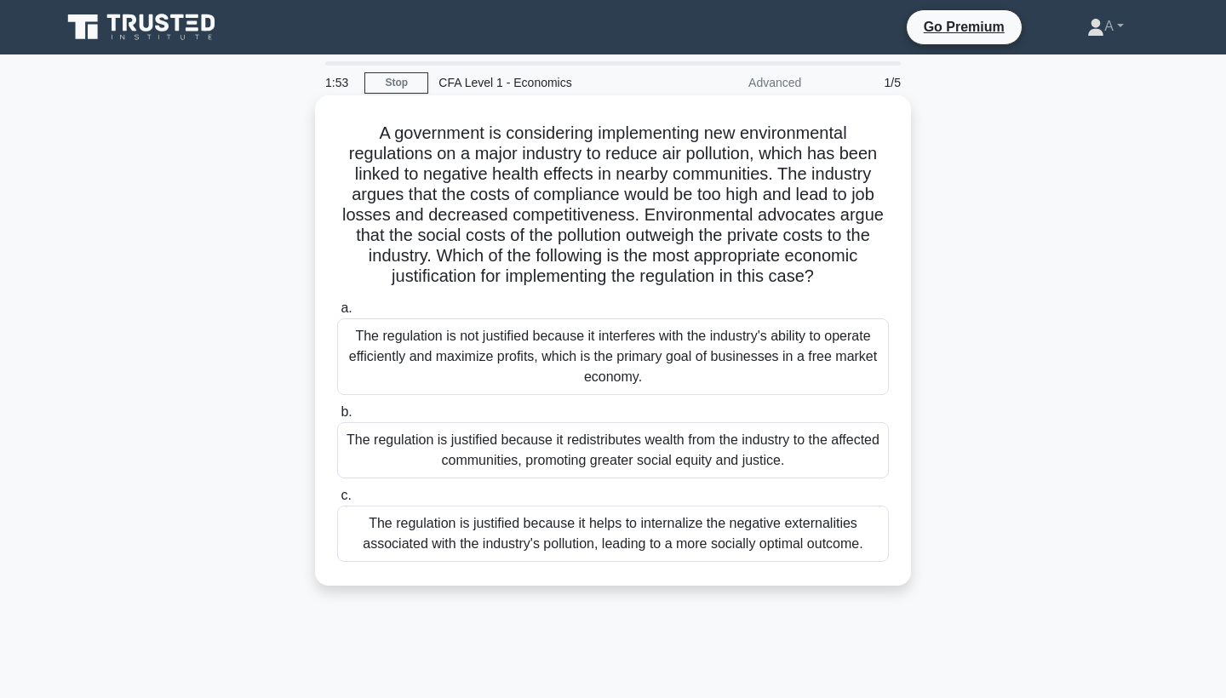
click at [552, 446] on div "The regulation is justified because it redistributes wealth from the industry t…" at bounding box center [613, 450] width 552 height 56
click at [337, 418] on input "b. The regulation is justified because it redistributes wealth from the industr…" at bounding box center [337, 412] width 0 height 11
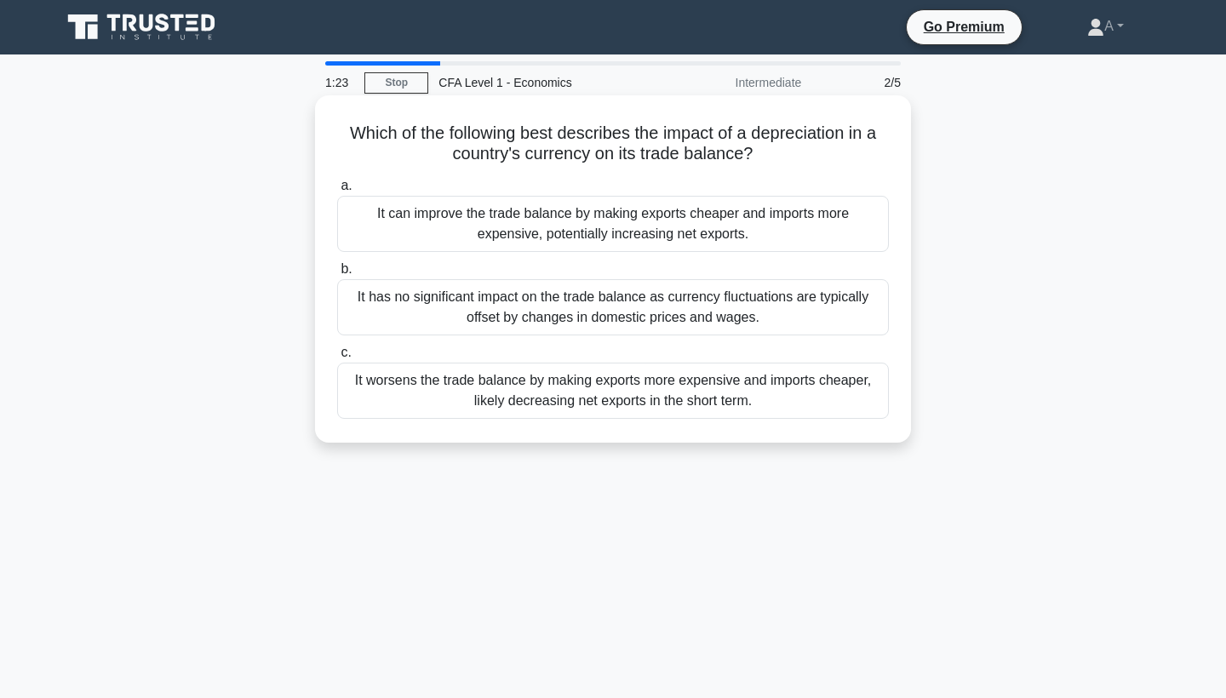
click at [561, 389] on div "It worsens the trade balance by making exports more expensive and imports cheap…" at bounding box center [613, 391] width 552 height 56
click at [337, 358] on input "c. It worsens the trade balance by making exports more expensive and imports ch…" at bounding box center [337, 352] width 0 height 11
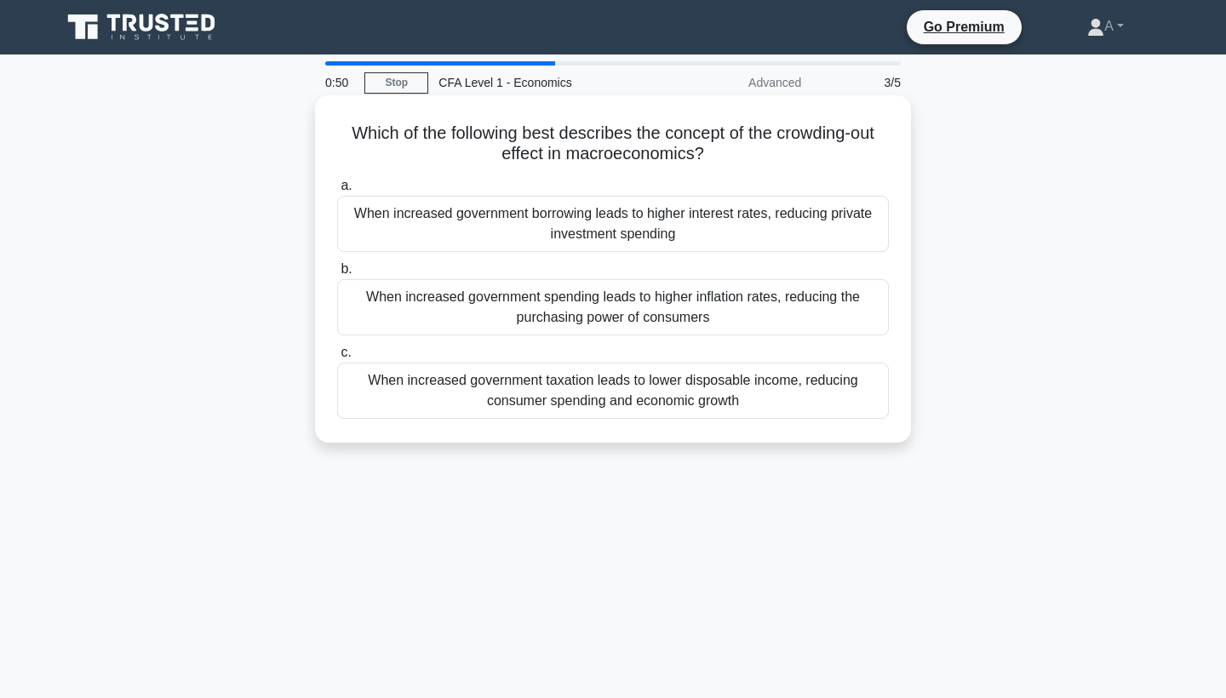
click at [571, 317] on div "When increased government spending leads to higher inflation rates, reducing th…" at bounding box center [613, 307] width 552 height 56
click at [337, 275] on input "b. When increased government spending leads to higher inflation rates, reducing…" at bounding box center [337, 269] width 0 height 11
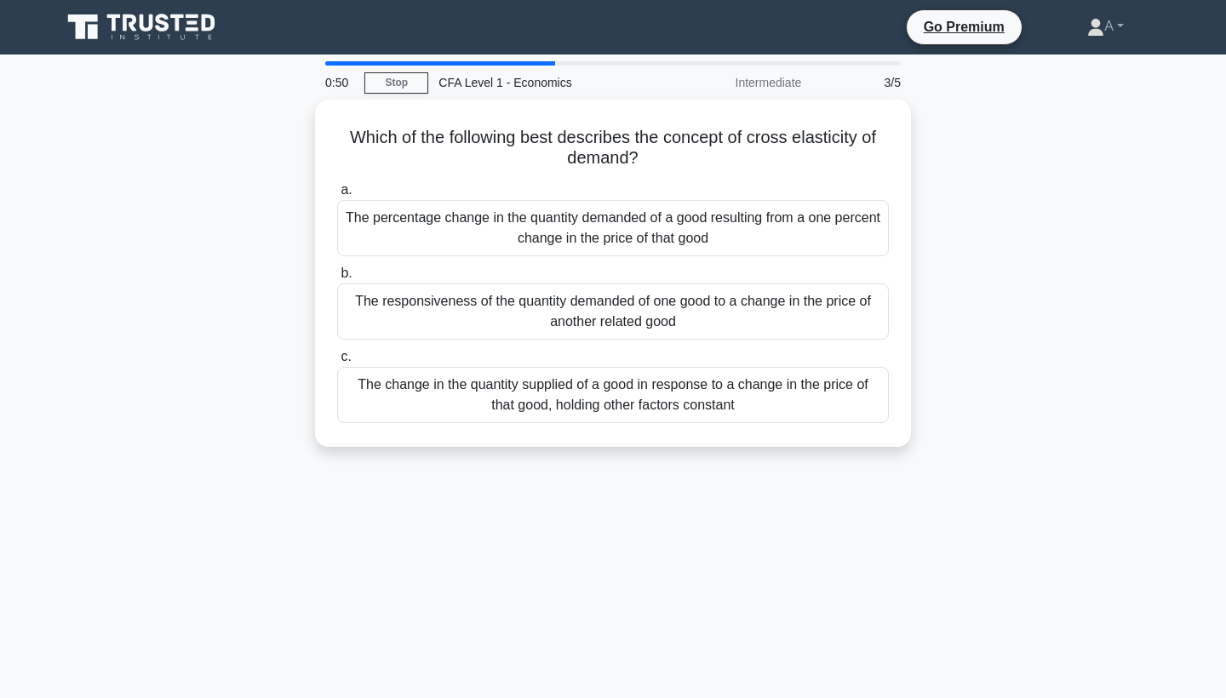
click at [571, 317] on div "The responsiveness of the quantity demanded of one good to a change in the pric…" at bounding box center [613, 312] width 552 height 56
click at [337, 279] on input "b. The responsiveness of the quantity demanded of one good to a change in the p…" at bounding box center [337, 273] width 0 height 11
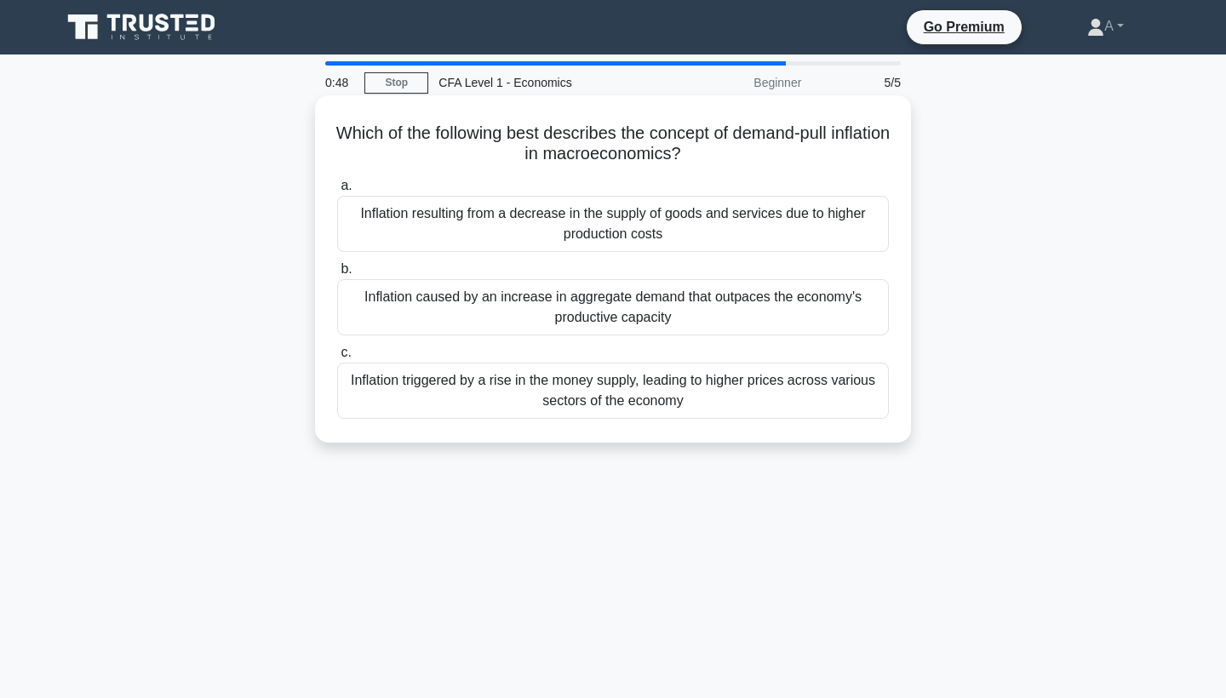
click at [602, 232] on div "Inflation resulting from a decrease in the supply of goods and services due to …" at bounding box center [613, 224] width 552 height 56
click at [337, 192] on input "a. Inflation resulting from a decrease in the supply of goods and services due …" at bounding box center [337, 186] width 0 height 11
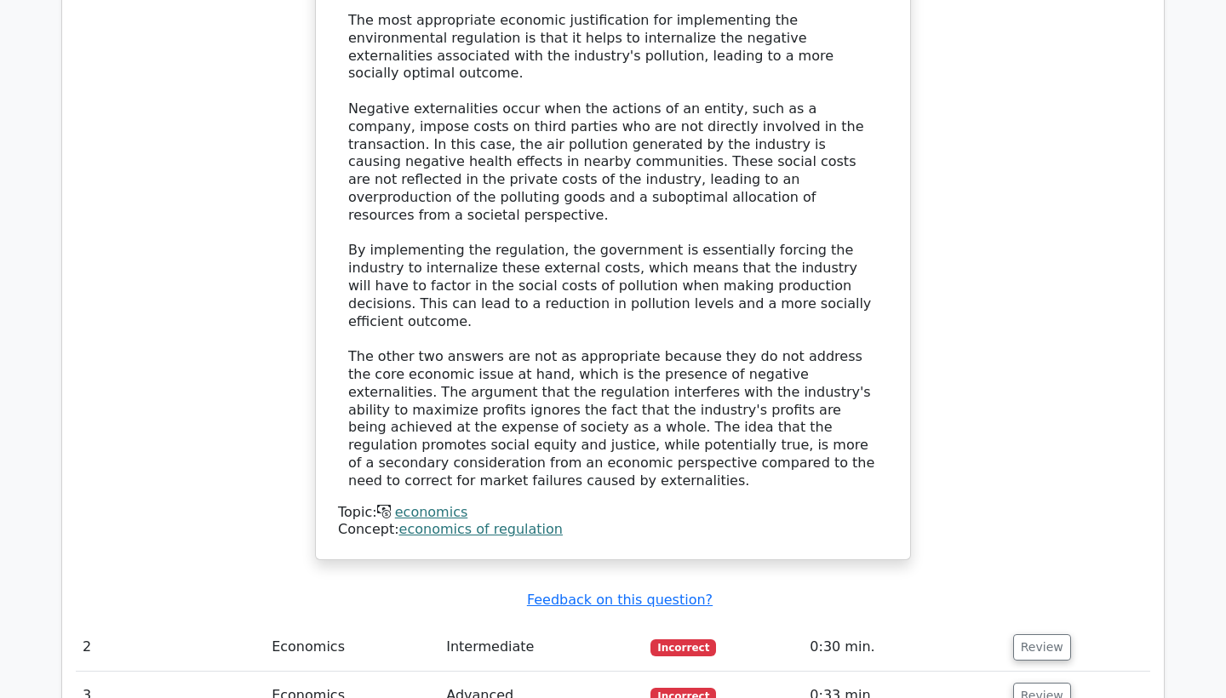
scroll to position [1960, 0]
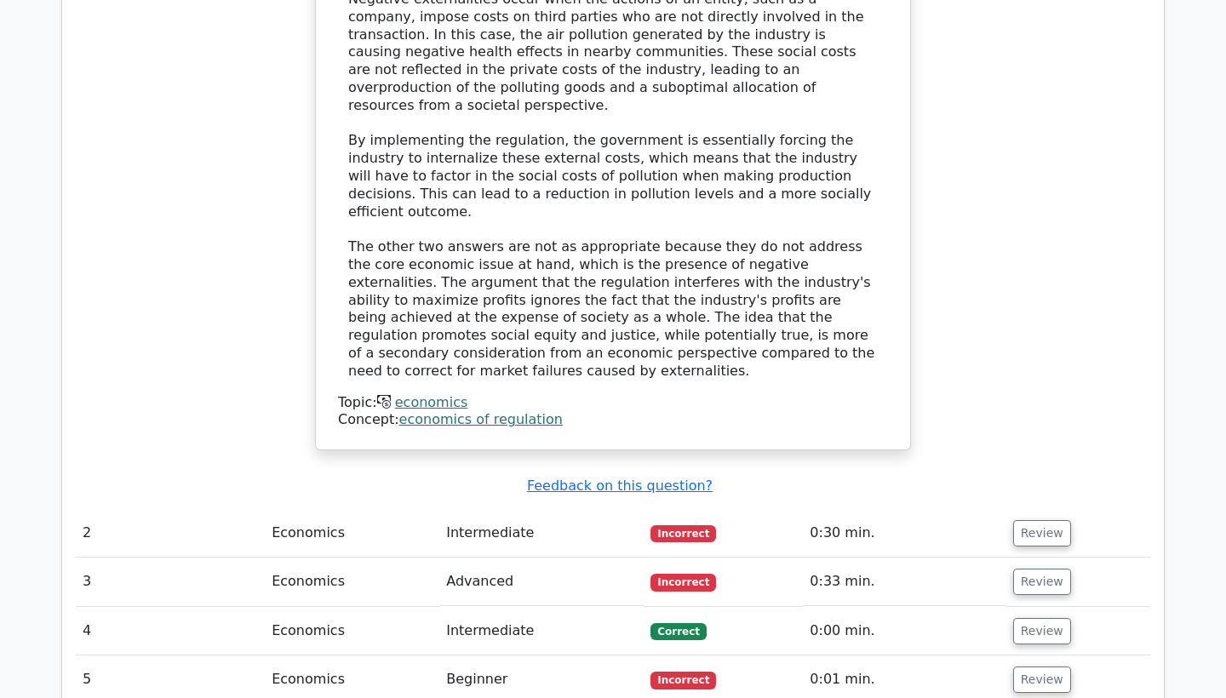
click at [1006, 607] on td "Review" at bounding box center [1078, 631] width 144 height 49
click at [1020, 618] on button "Review" at bounding box center [1042, 631] width 58 height 26
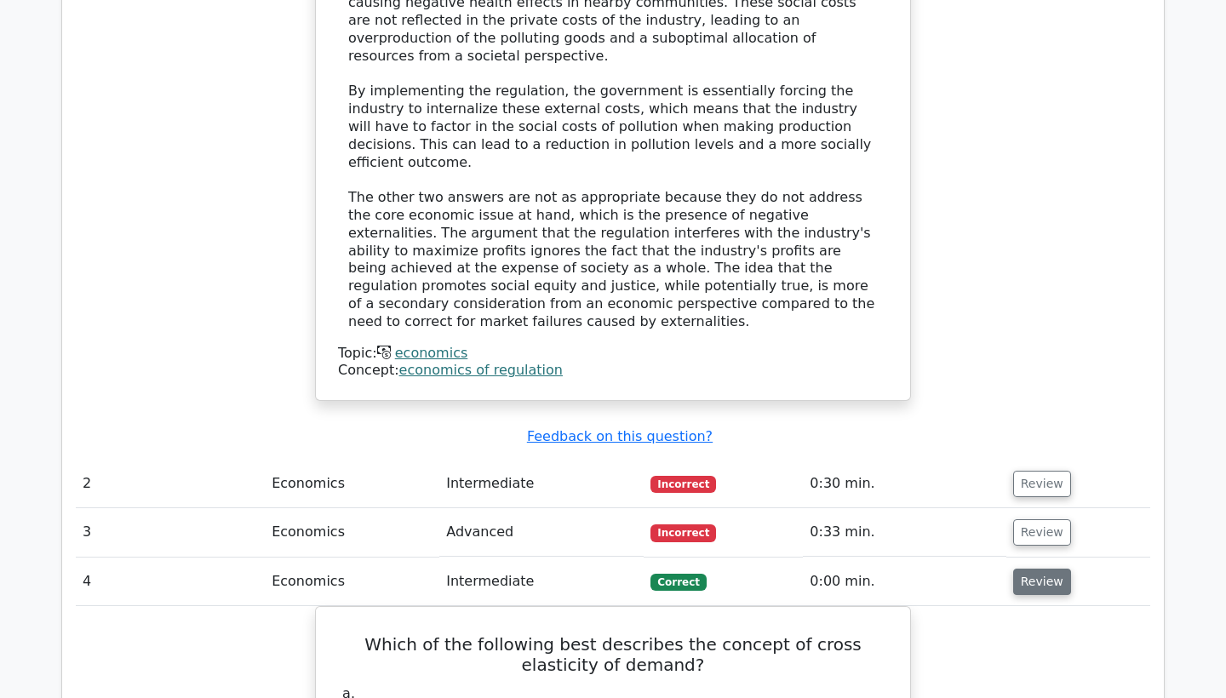
scroll to position [2057, 0]
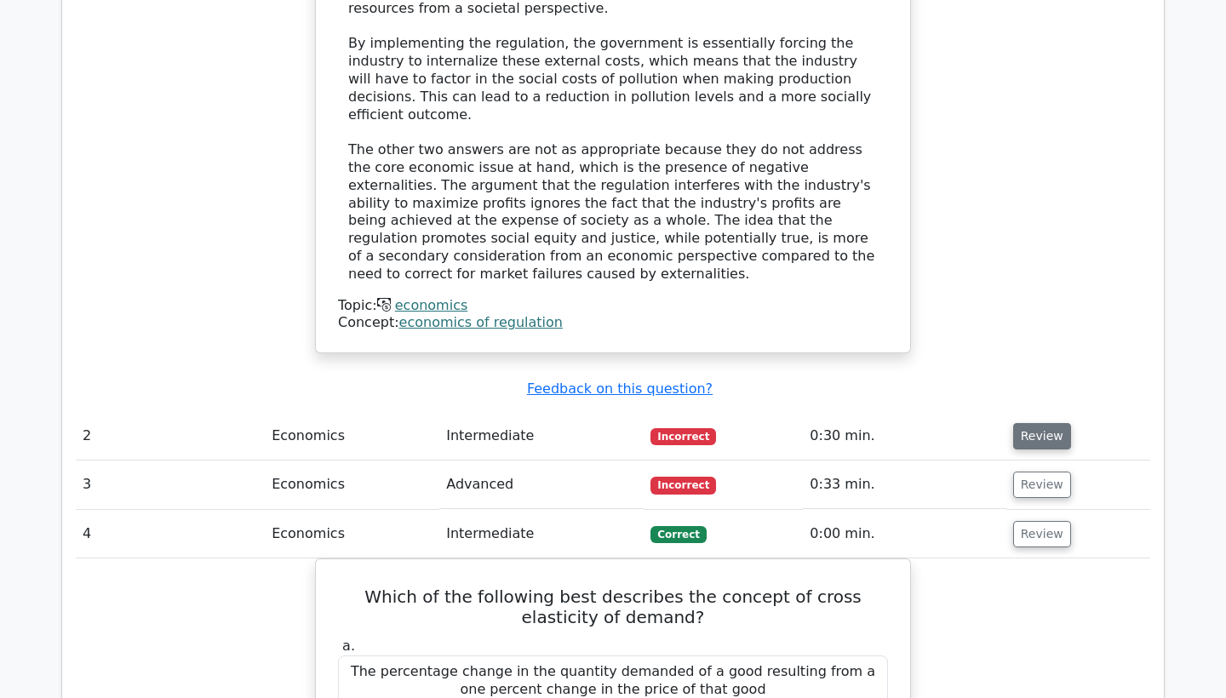
click at [1051, 423] on button "Review" at bounding box center [1042, 436] width 58 height 26
